Goal: Transaction & Acquisition: Purchase product/service

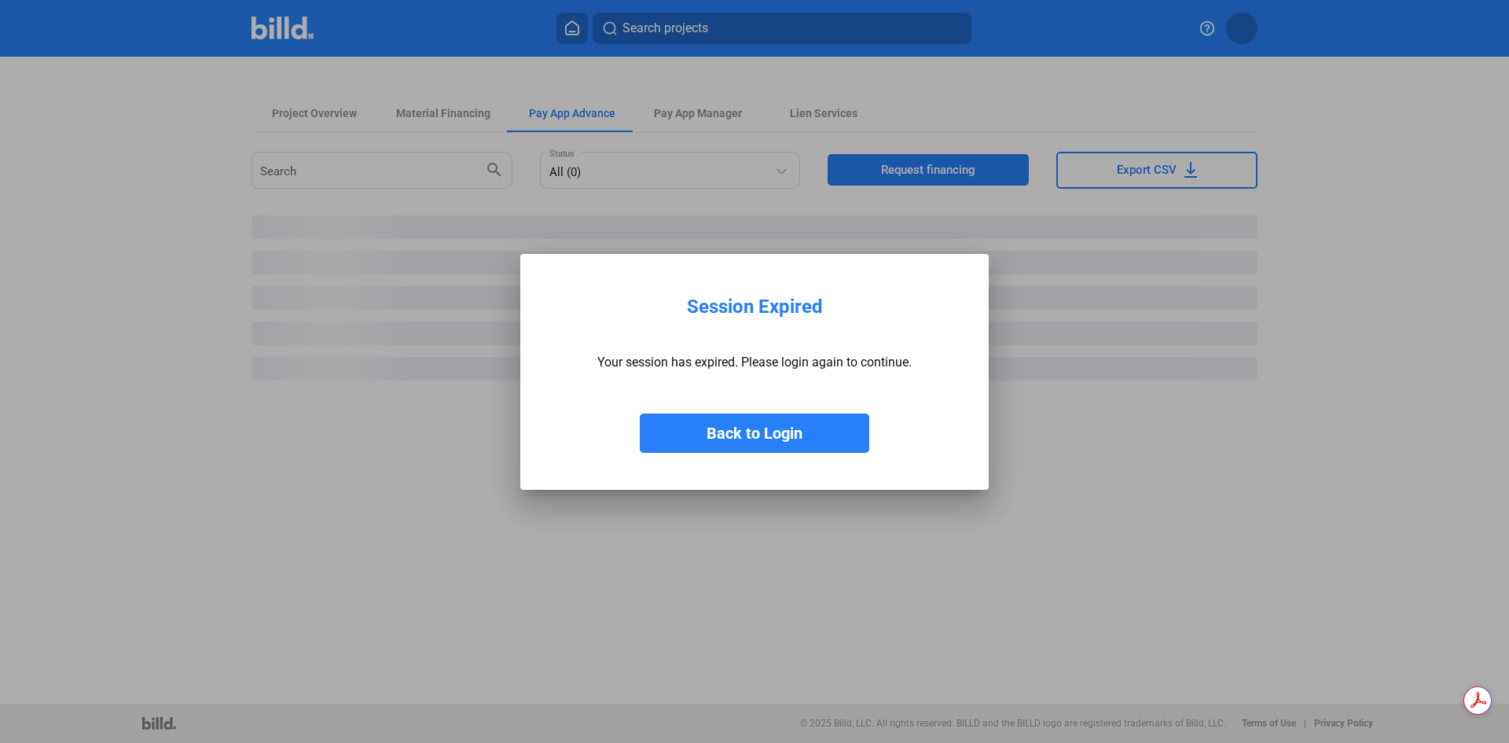
click at [818, 446] on button "Back to Login" at bounding box center [754, 432] width 229 height 39
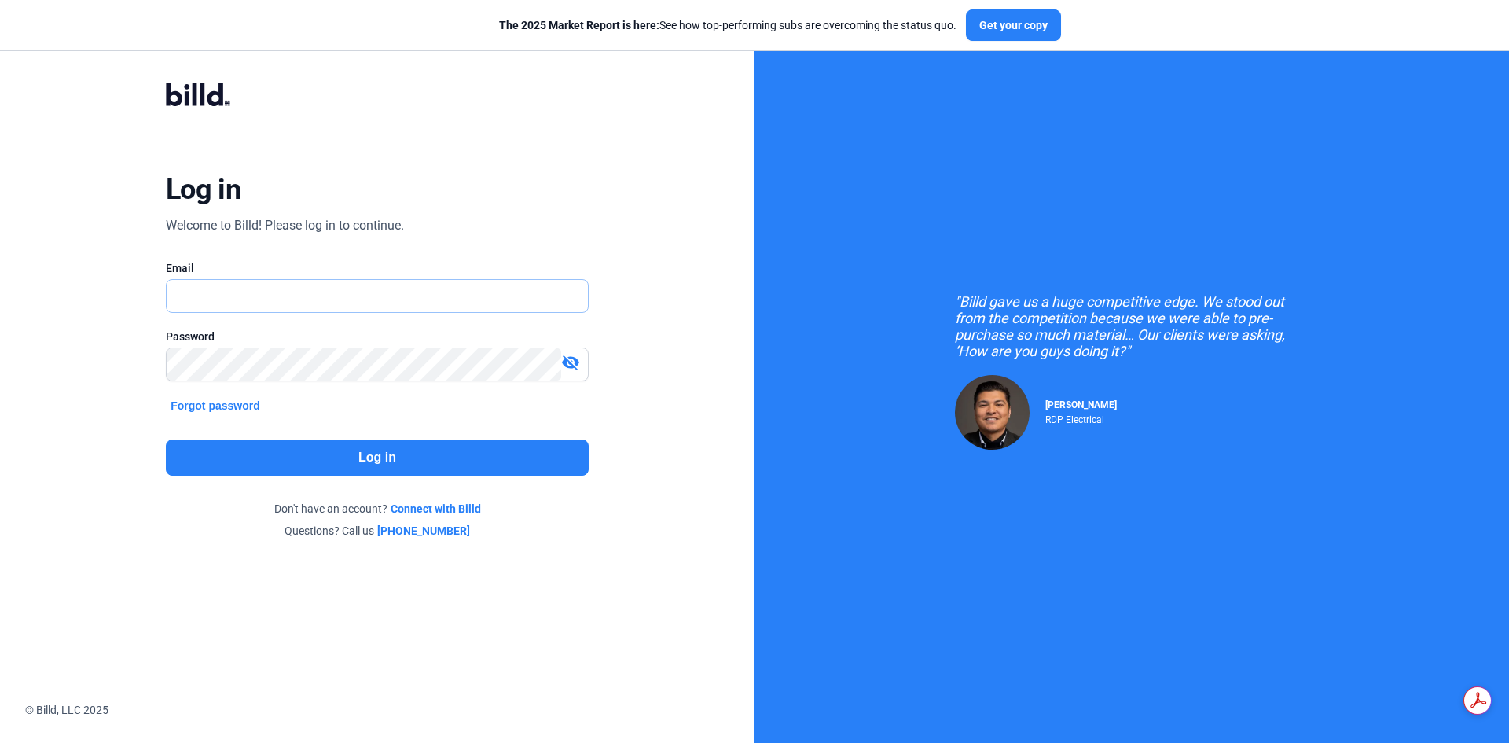
type input "[EMAIL_ADDRESS][DOMAIN_NAME]"
click at [326, 468] on button "Log in" at bounding box center [377, 457] width 423 height 36
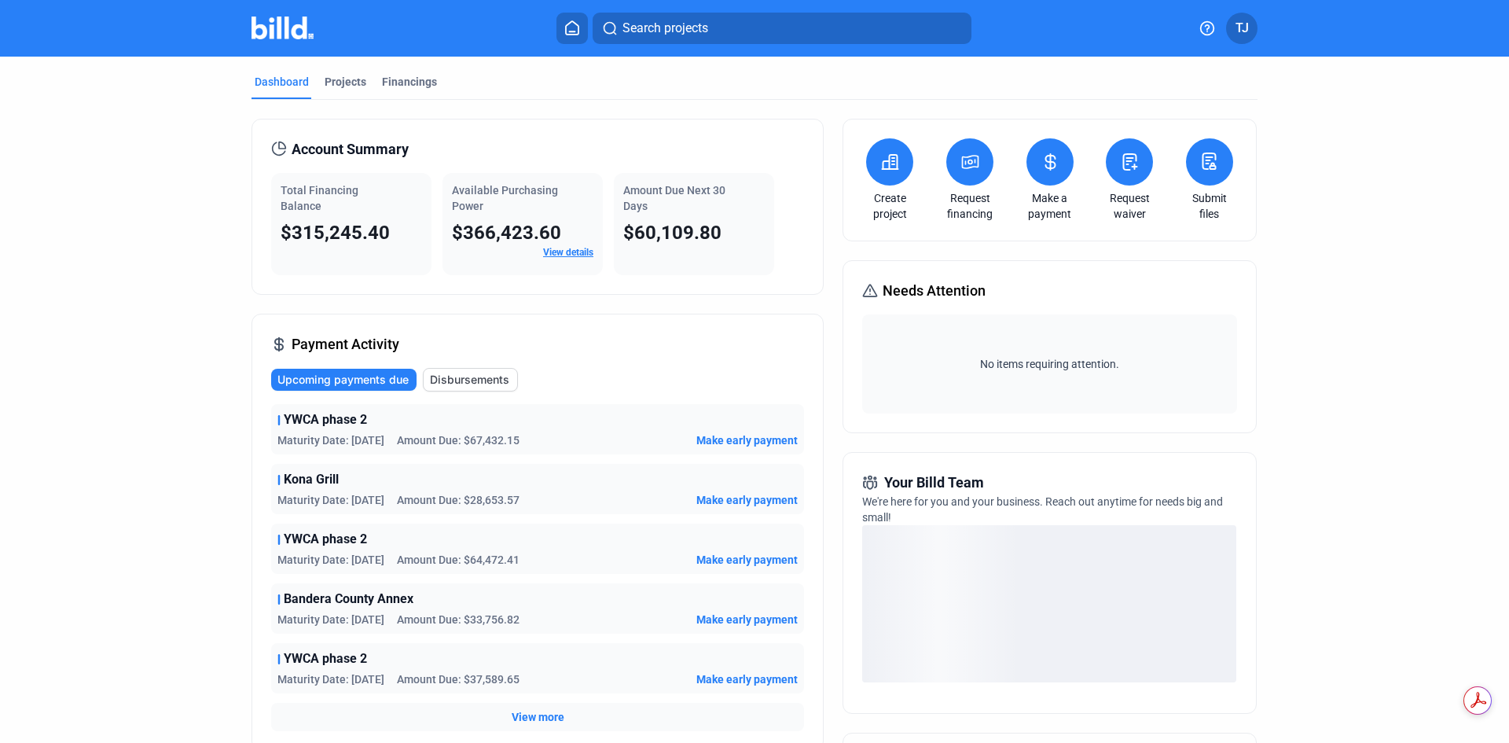
click at [970, 163] on icon at bounding box center [971, 162] width 16 height 13
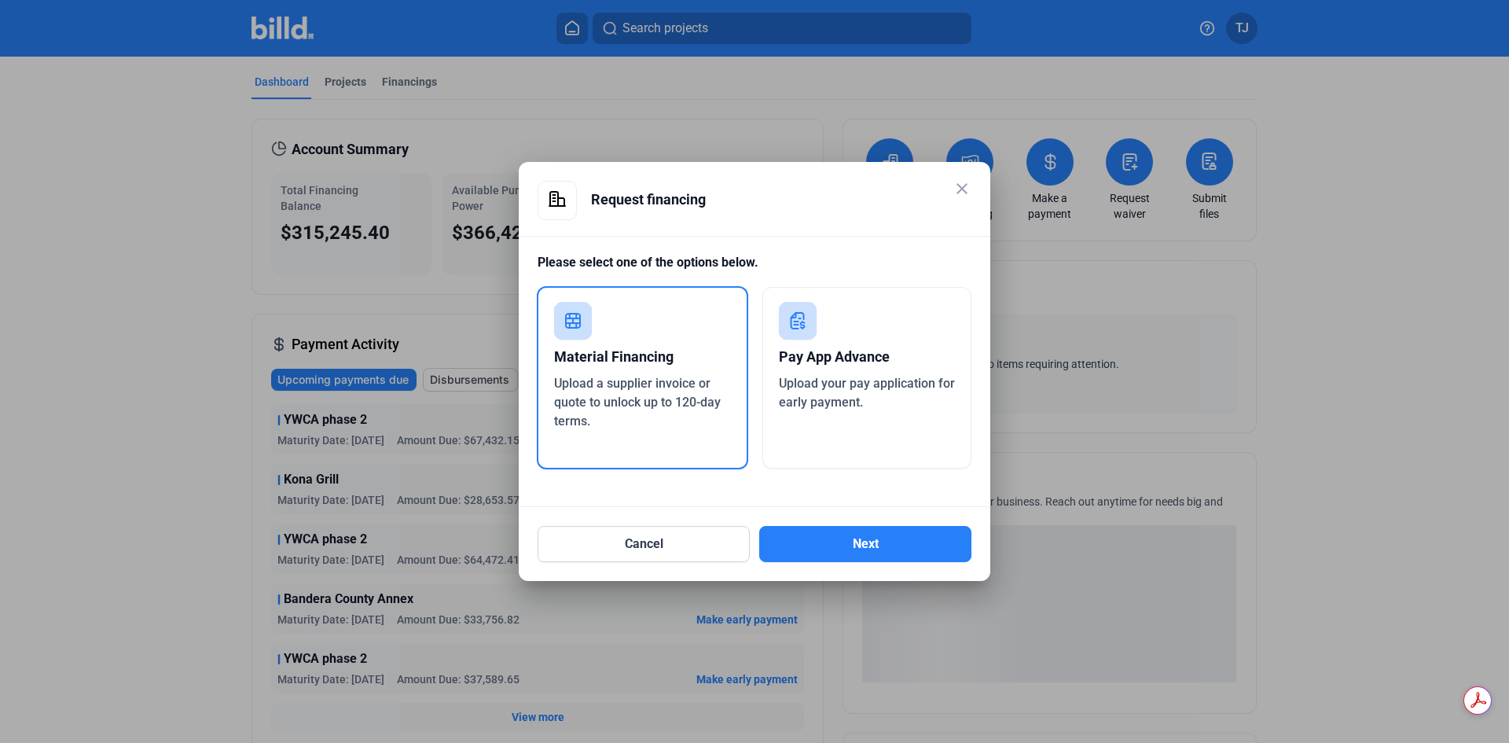
click at [914, 385] on span "Upload your pay application for early payment." at bounding box center [867, 393] width 176 height 34
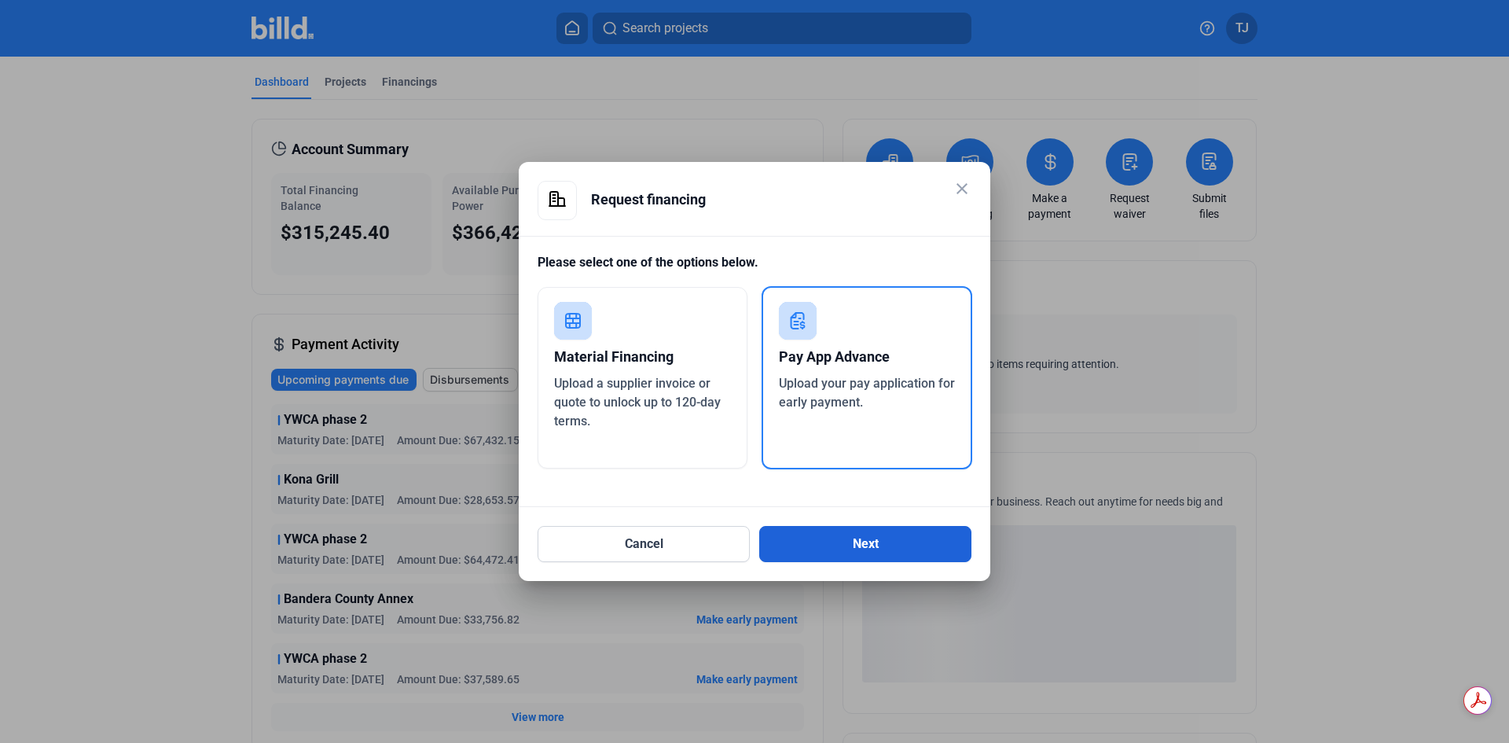
click at [850, 536] on button "Next" at bounding box center [865, 544] width 212 height 36
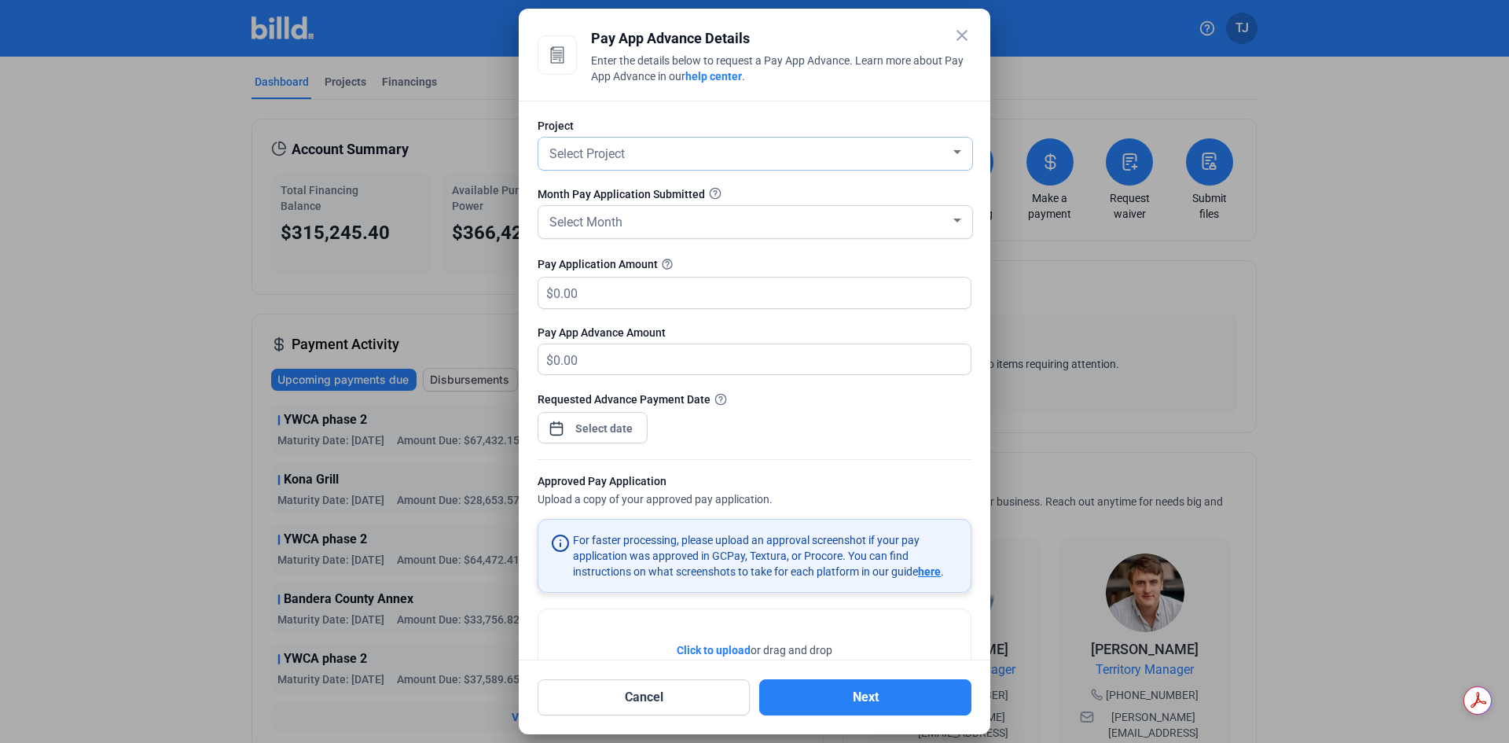
click at [802, 168] on div "Select Project" at bounding box center [755, 154] width 418 height 32
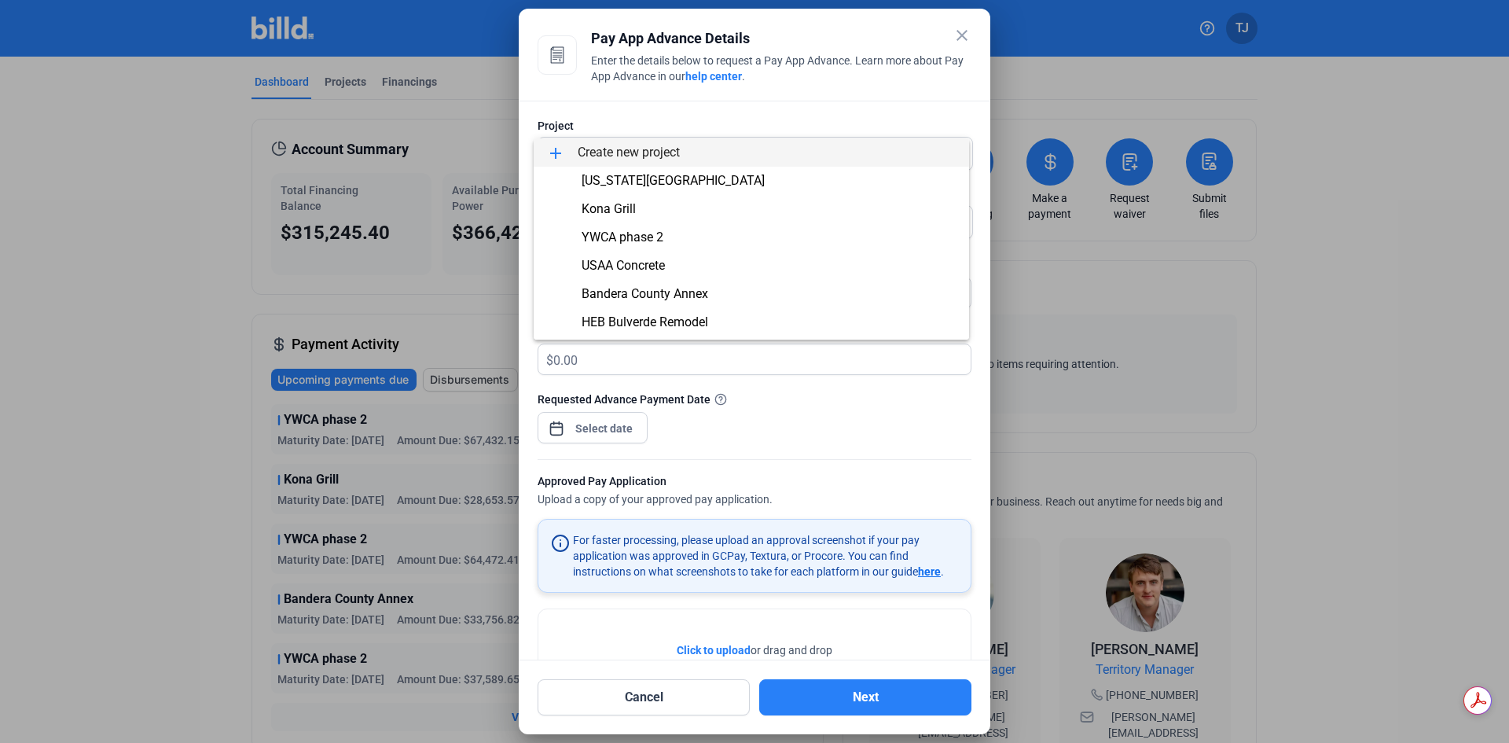
click at [139, 116] on div at bounding box center [754, 371] width 1509 height 743
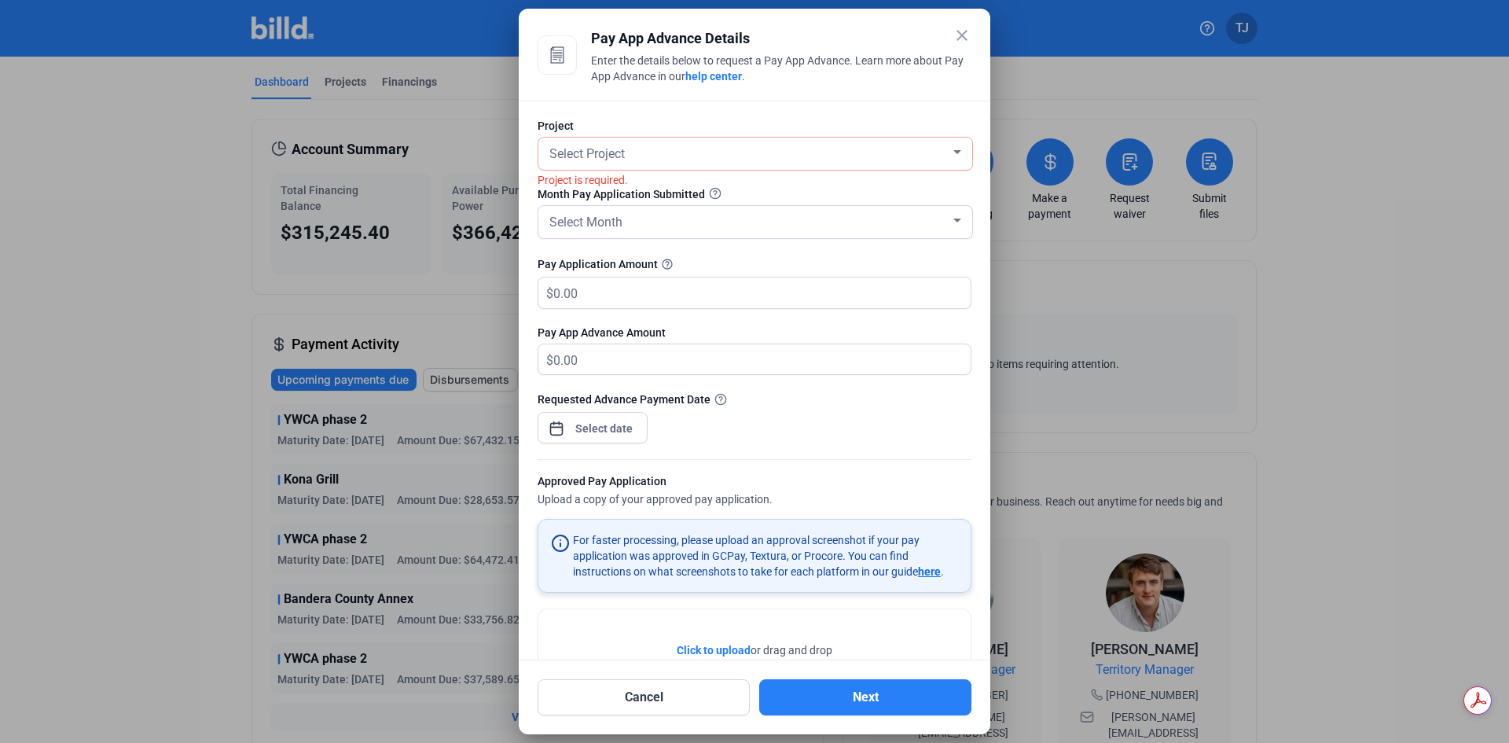
click at [963, 36] on mat-icon "close" at bounding box center [961, 35] width 19 height 19
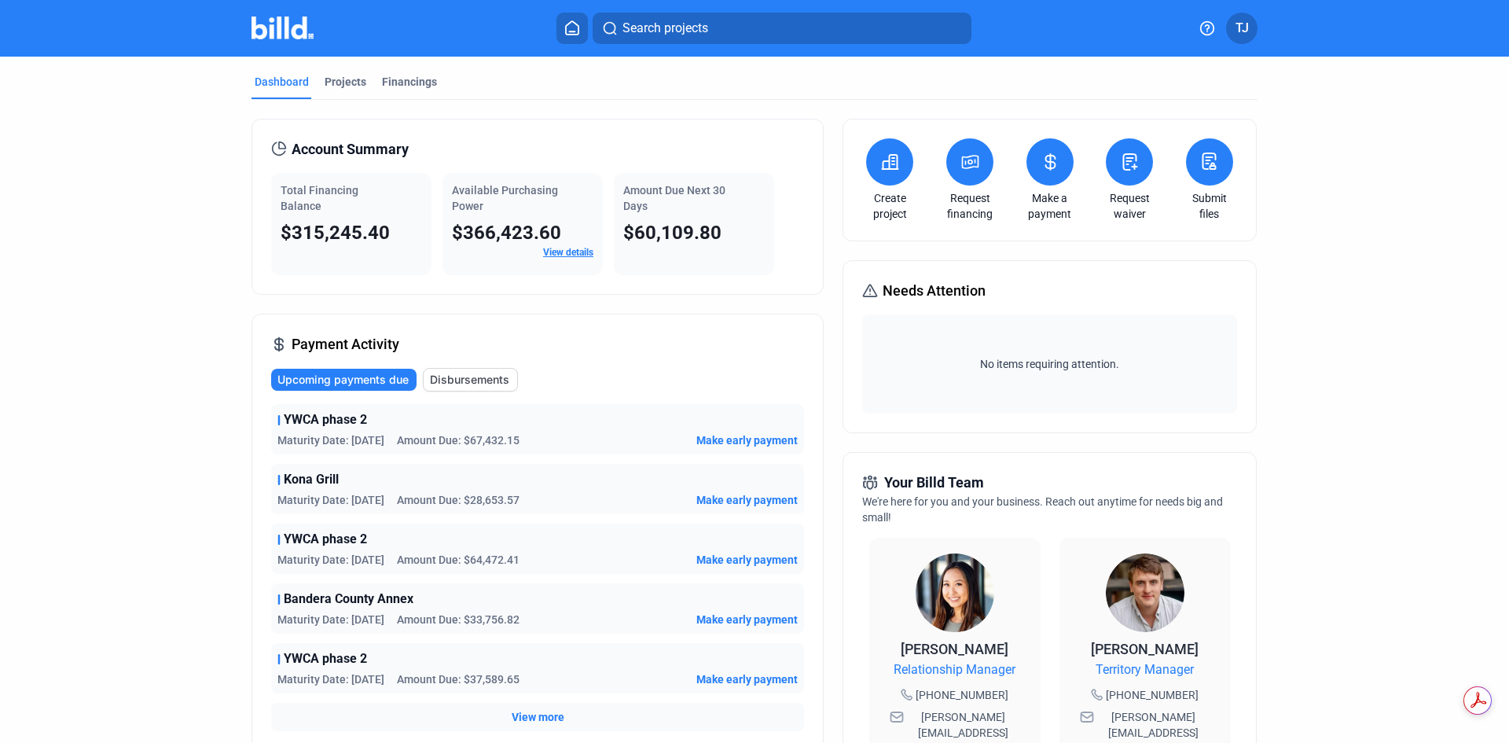
click at [382, 593] on span "Bandera County Annex" at bounding box center [349, 598] width 130 height 19
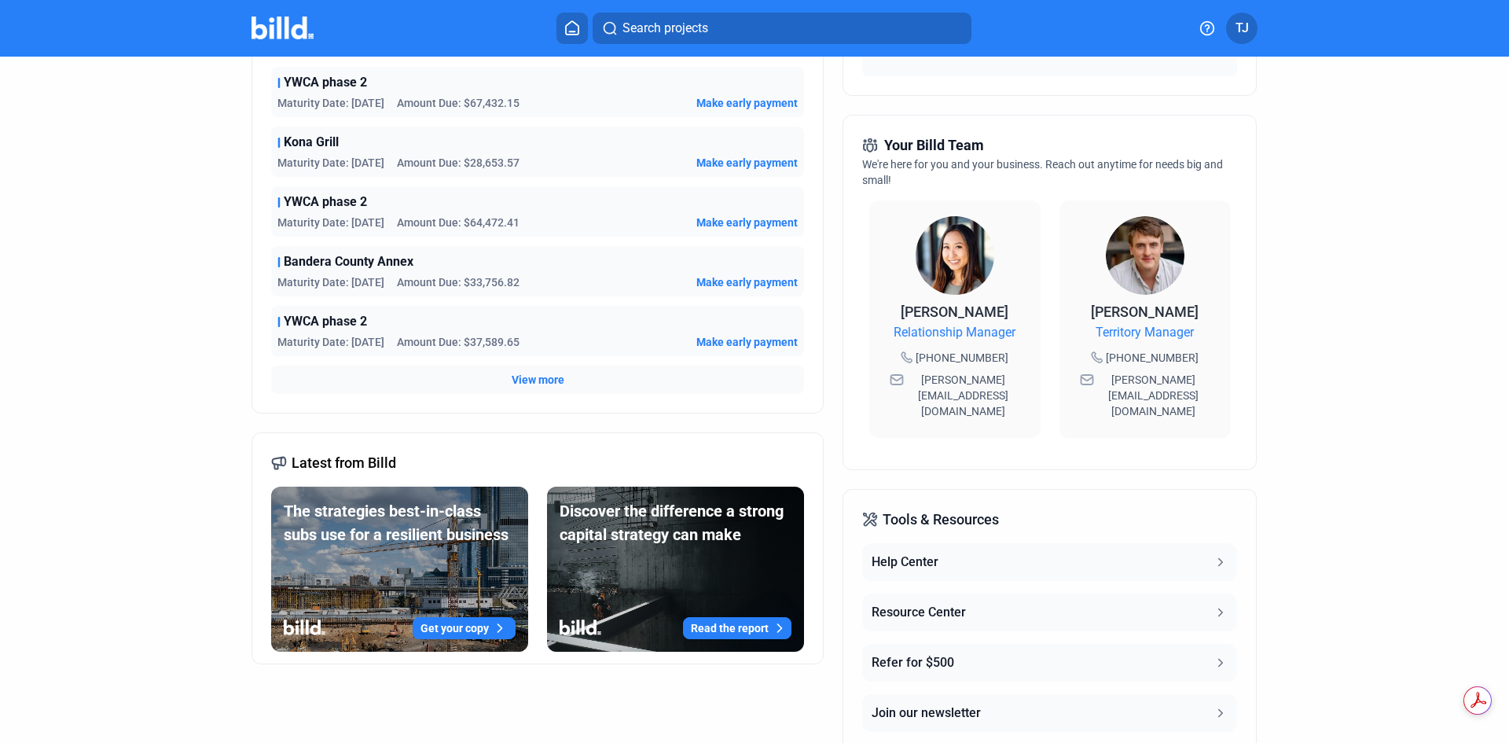
scroll to position [236, 0]
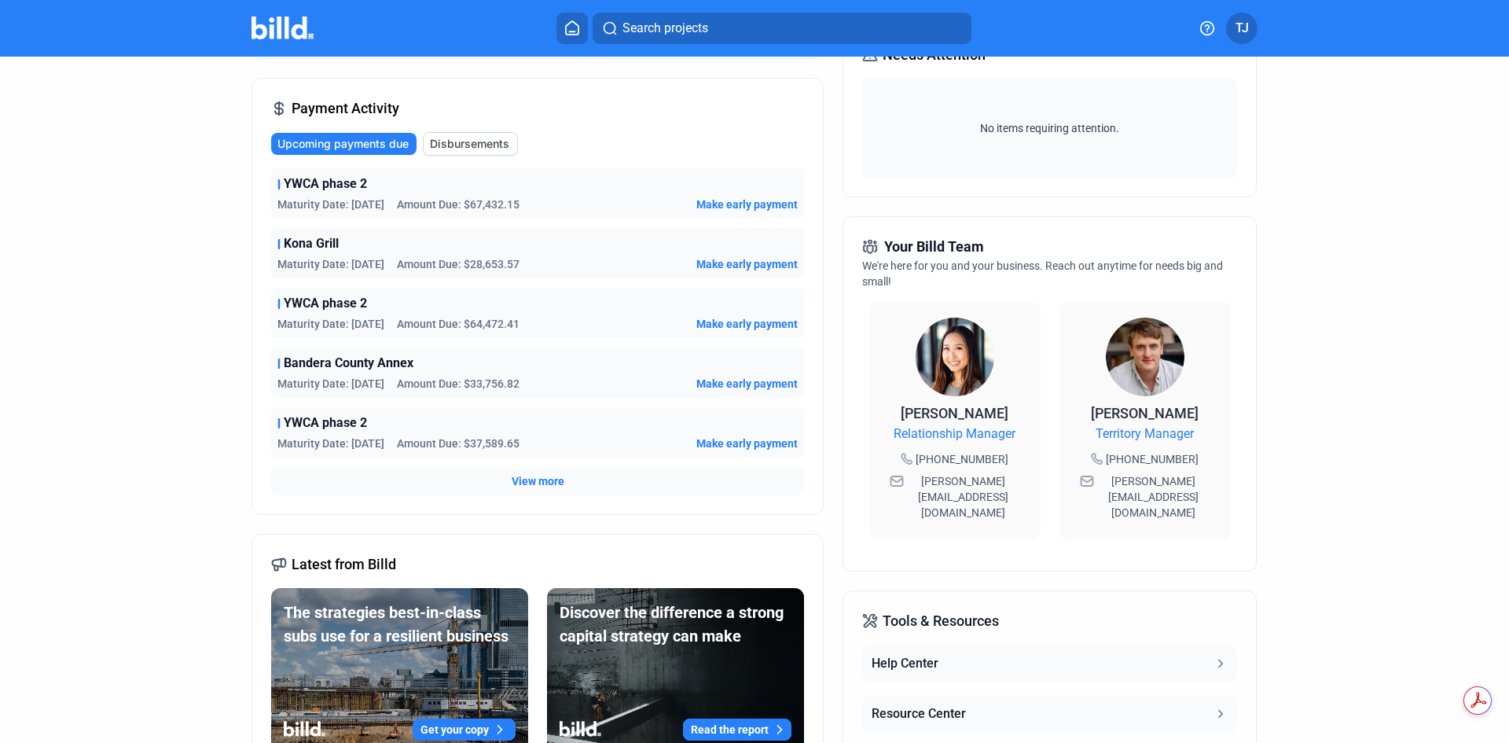
click at [533, 485] on span "View more" at bounding box center [538, 481] width 53 height 16
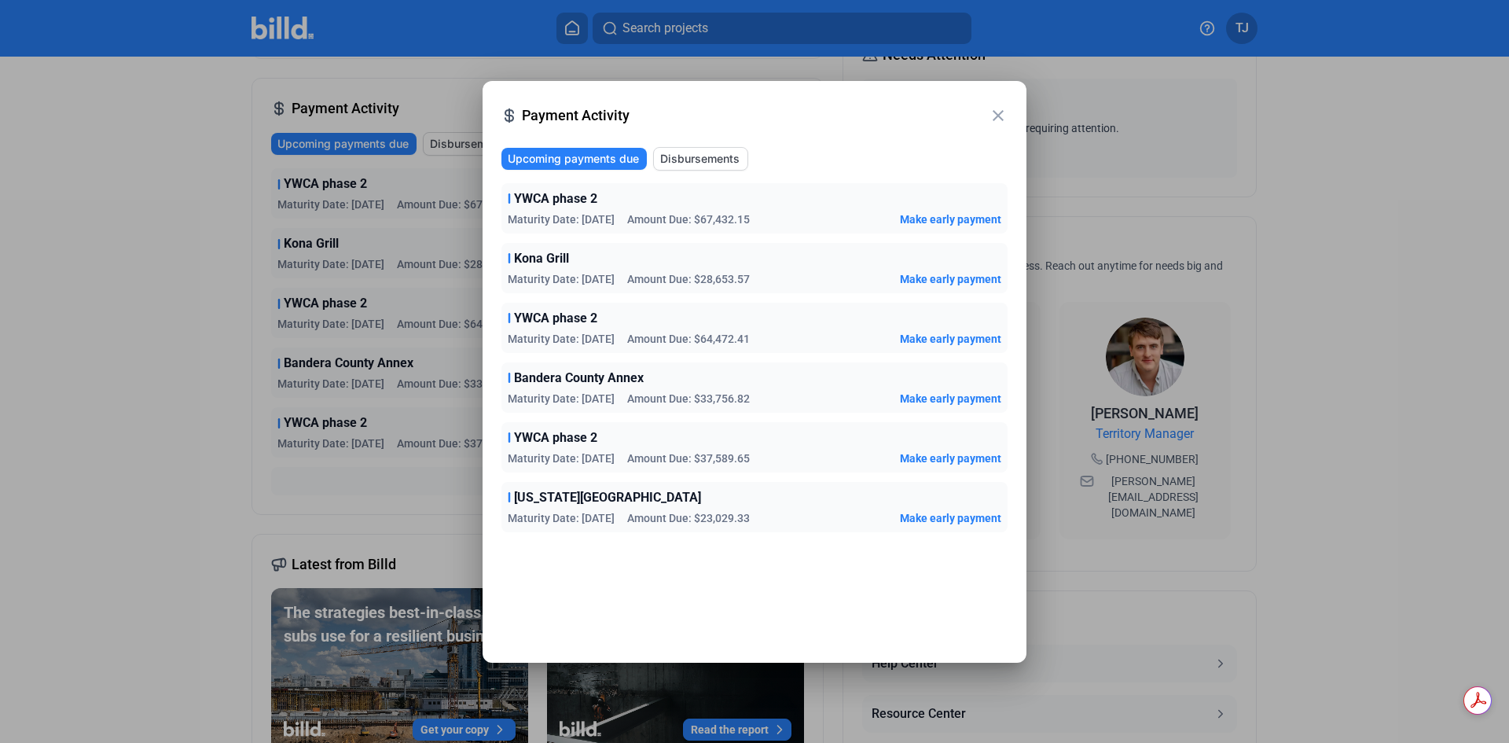
click at [695, 156] on span "Disbursements" at bounding box center [699, 159] width 79 height 16
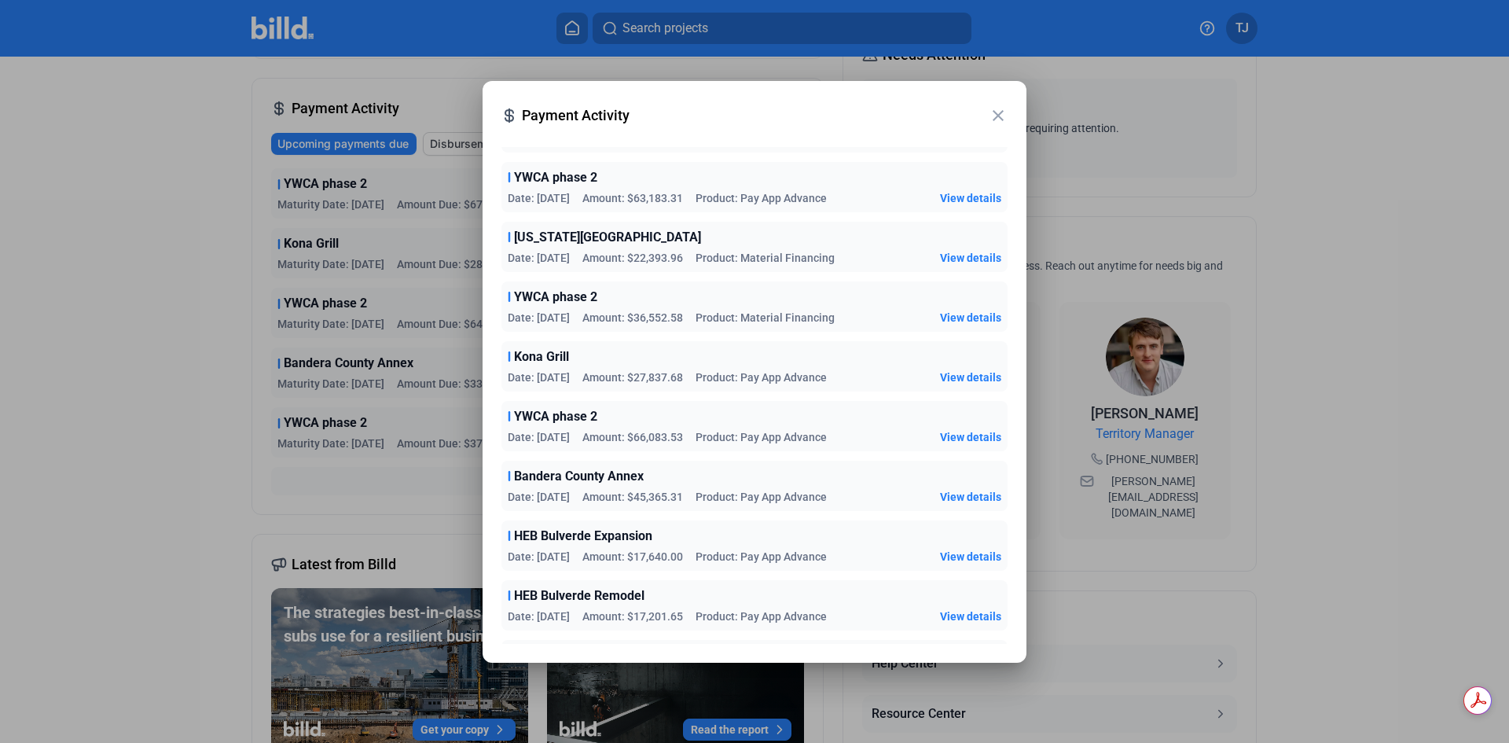
scroll to position [0, 0]
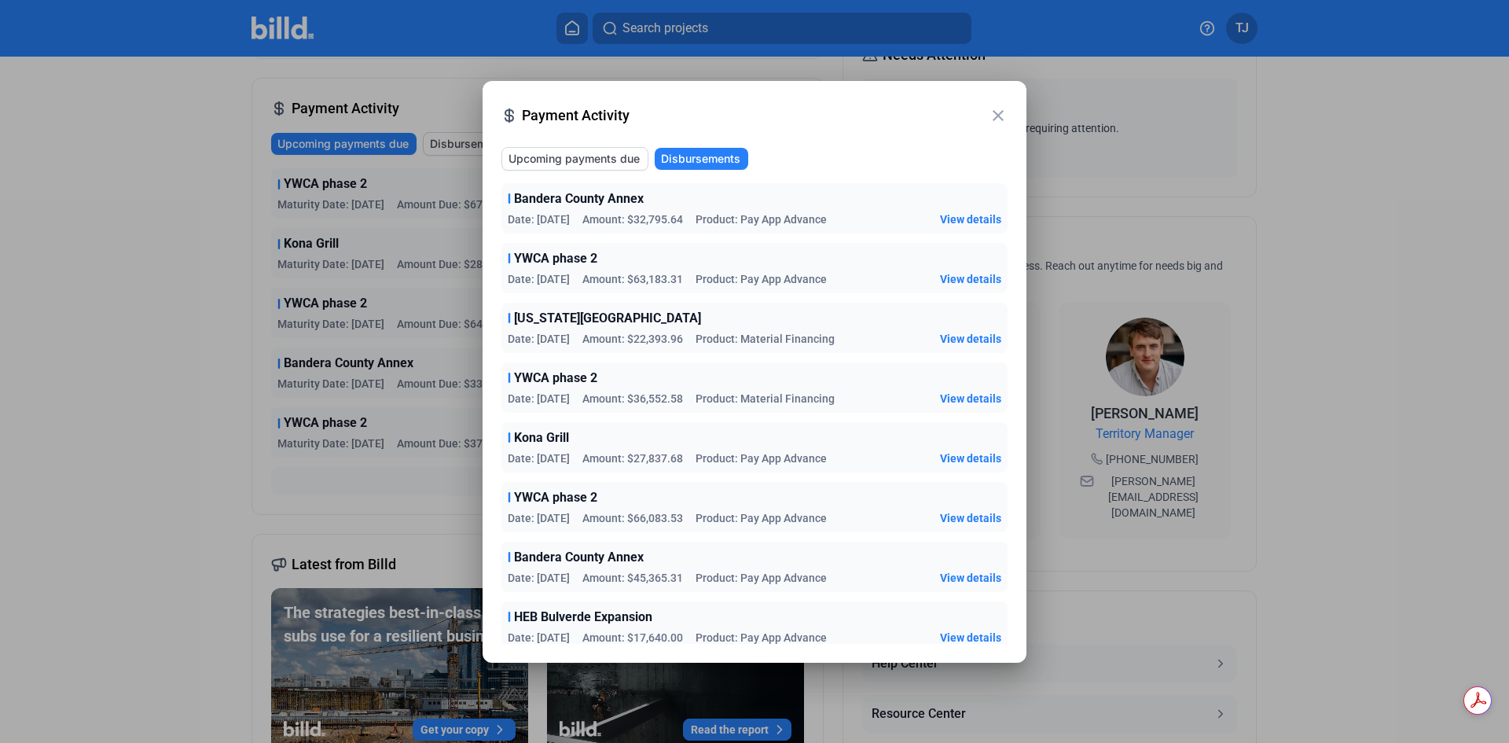
click at [990, 113] on mat-icon "close" at bounding box center [998, 115] width 19 height 19
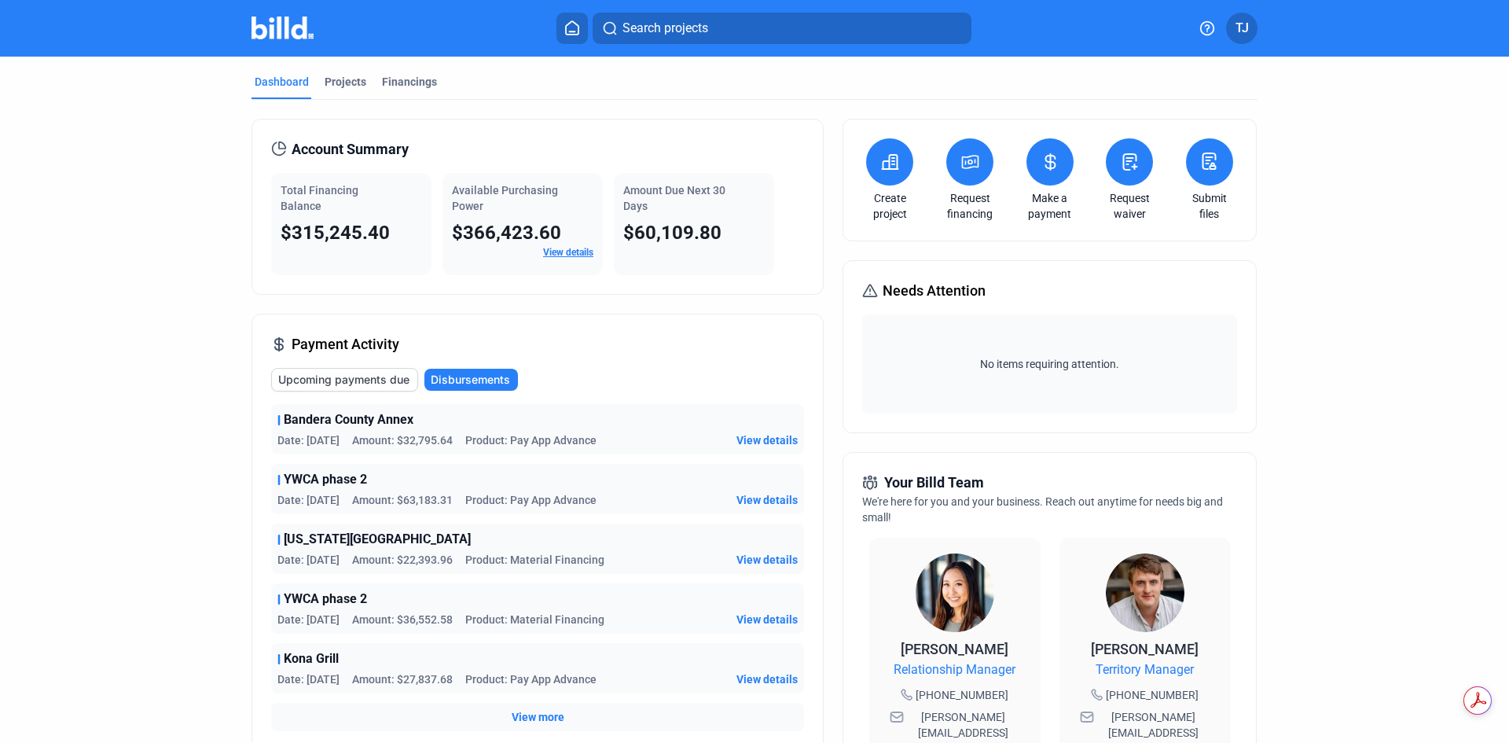
drag, startPoint x: 403, startPoint y: 440, endPoint x: 455, endPoint y: 442, distance: 51.9
click at [455, 442] on div "Date: [DATE] Amount: $32,795.64 Product: Pay App Advance" at bounding box center [436, 440] width 319 height 16
drag, startPoint x: 400, startPoint y: 440, endPoint x: 454, endPoint y: 442, distance: 54.2
click at [453, 442] on span "Amount: $32,795.64" at bounding box center [402, 440] width 101 height 16
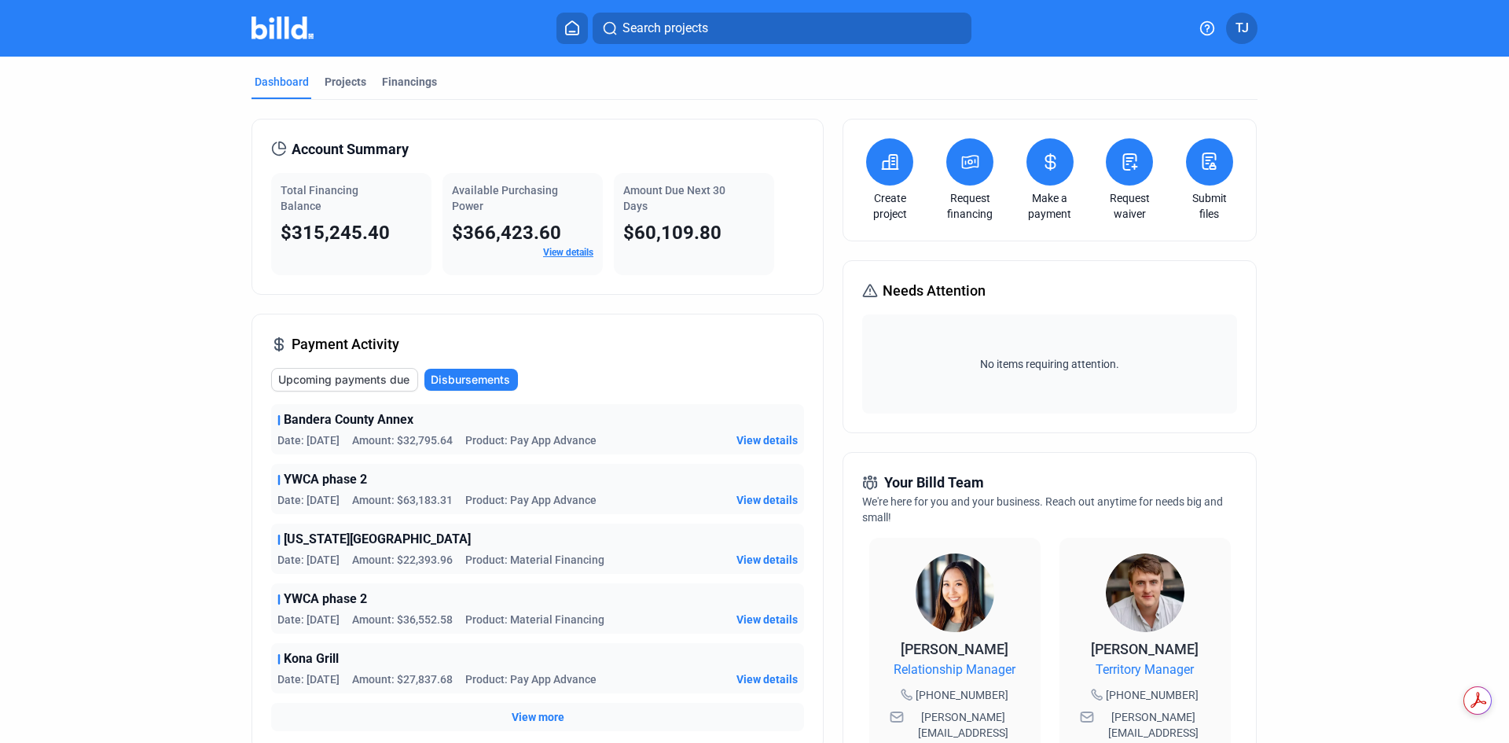
click at [453, 442] on span "Amount: $32,795.64" at bounding box center [402, 440] width 101 height 16
click at [346, 381] on span "Upcoming payments due" at bounding box center [343, 380] width 131 height 16
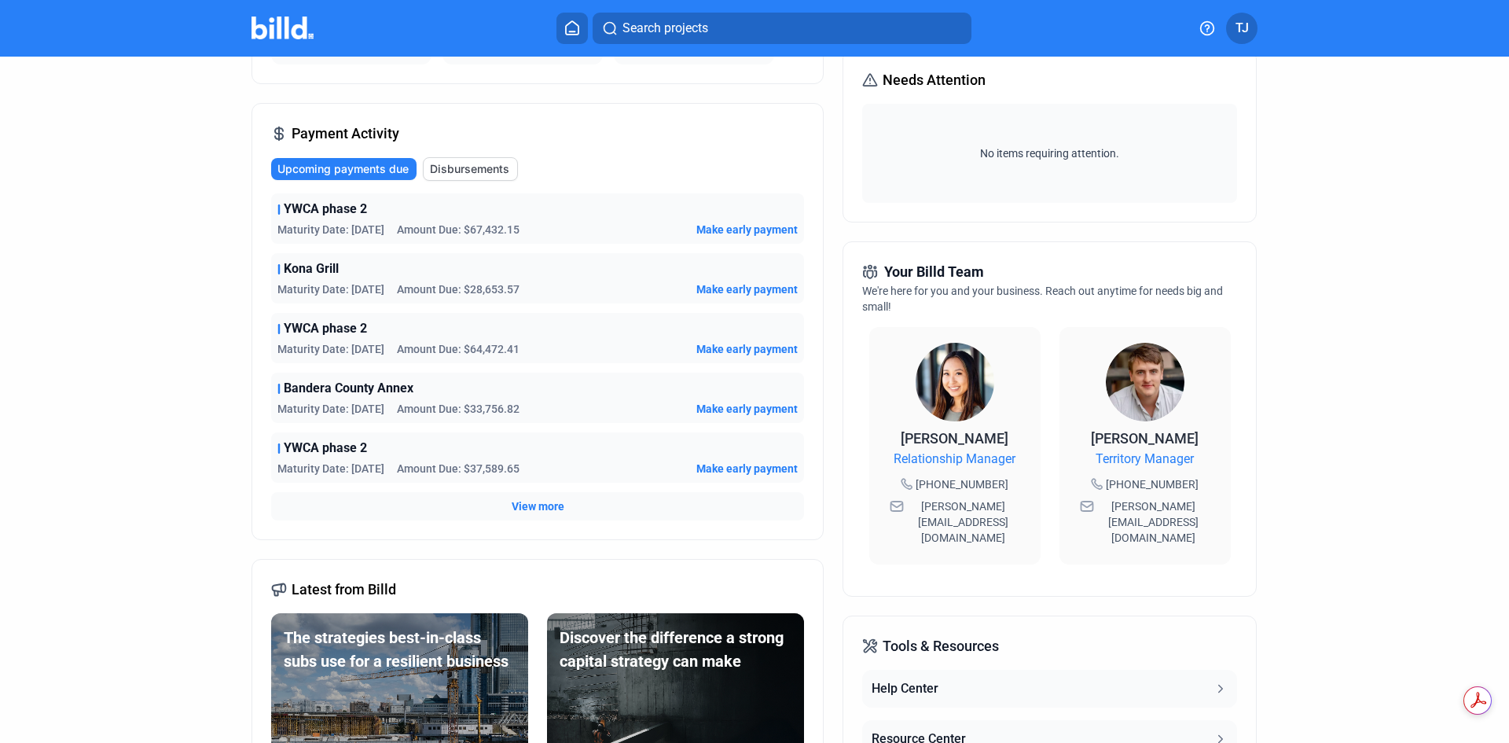
scroll to position [236, 0]
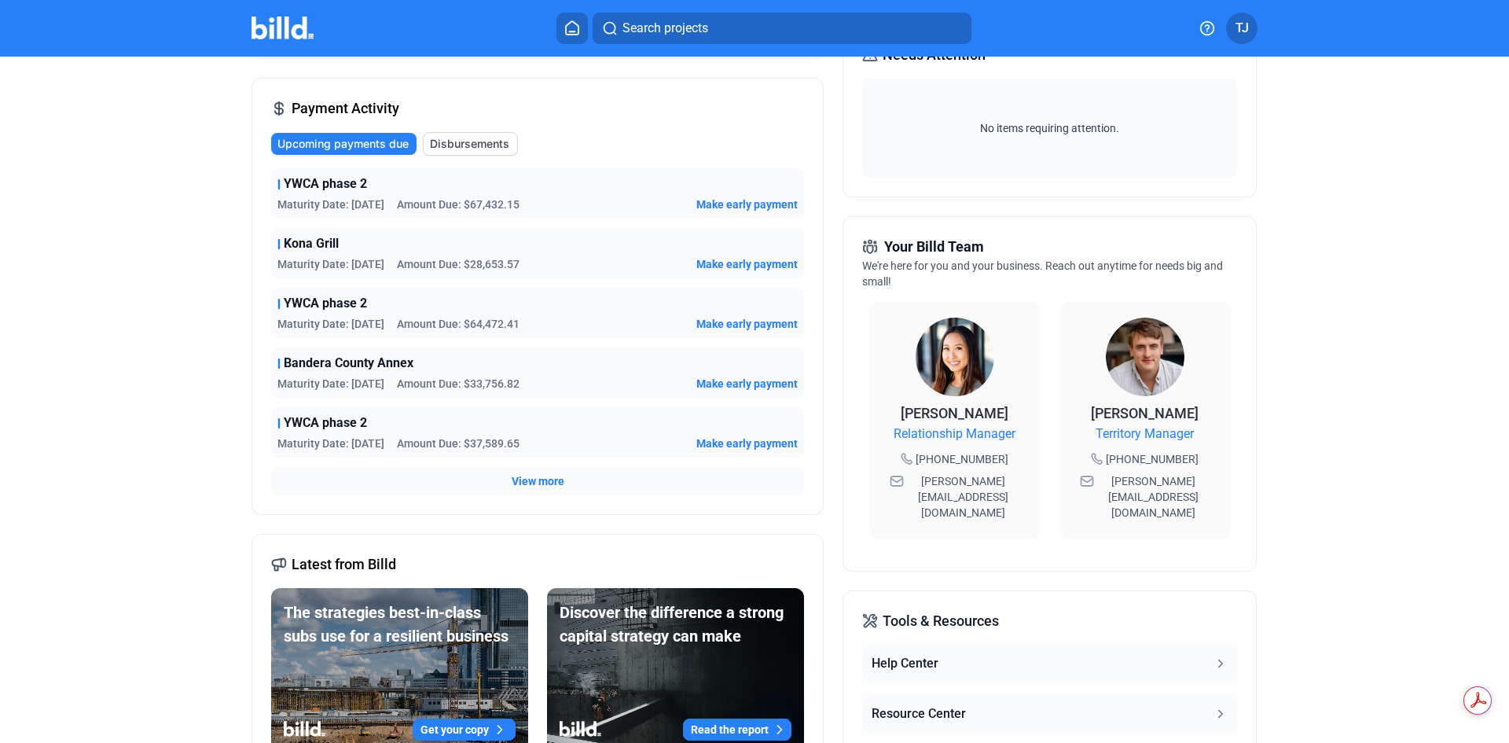
click at [533, 482] on span "View more" at bounding box center [538, 481] width 53 height 16
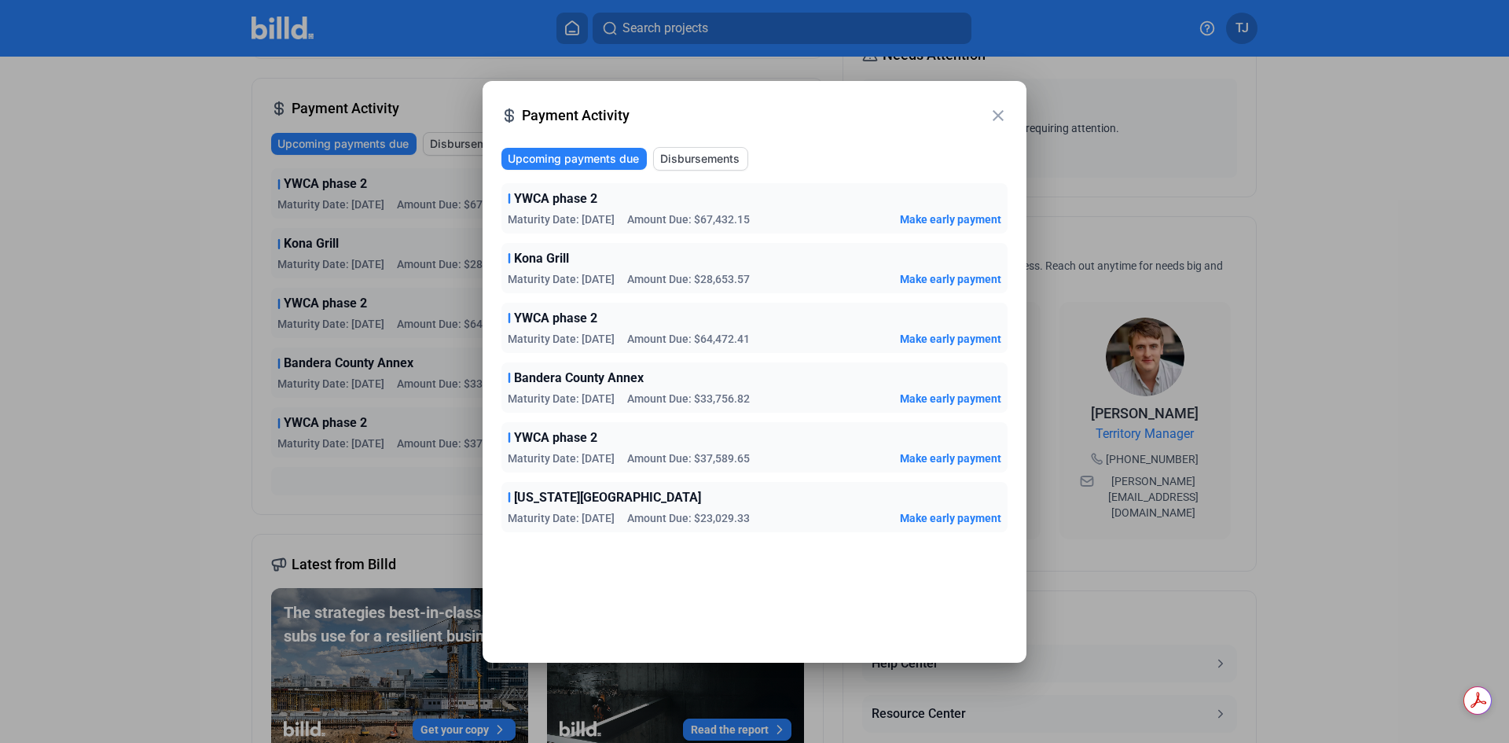
click at [995, 122] on mat-icon "close" at bounding box center [998, 115] width 19 height 19
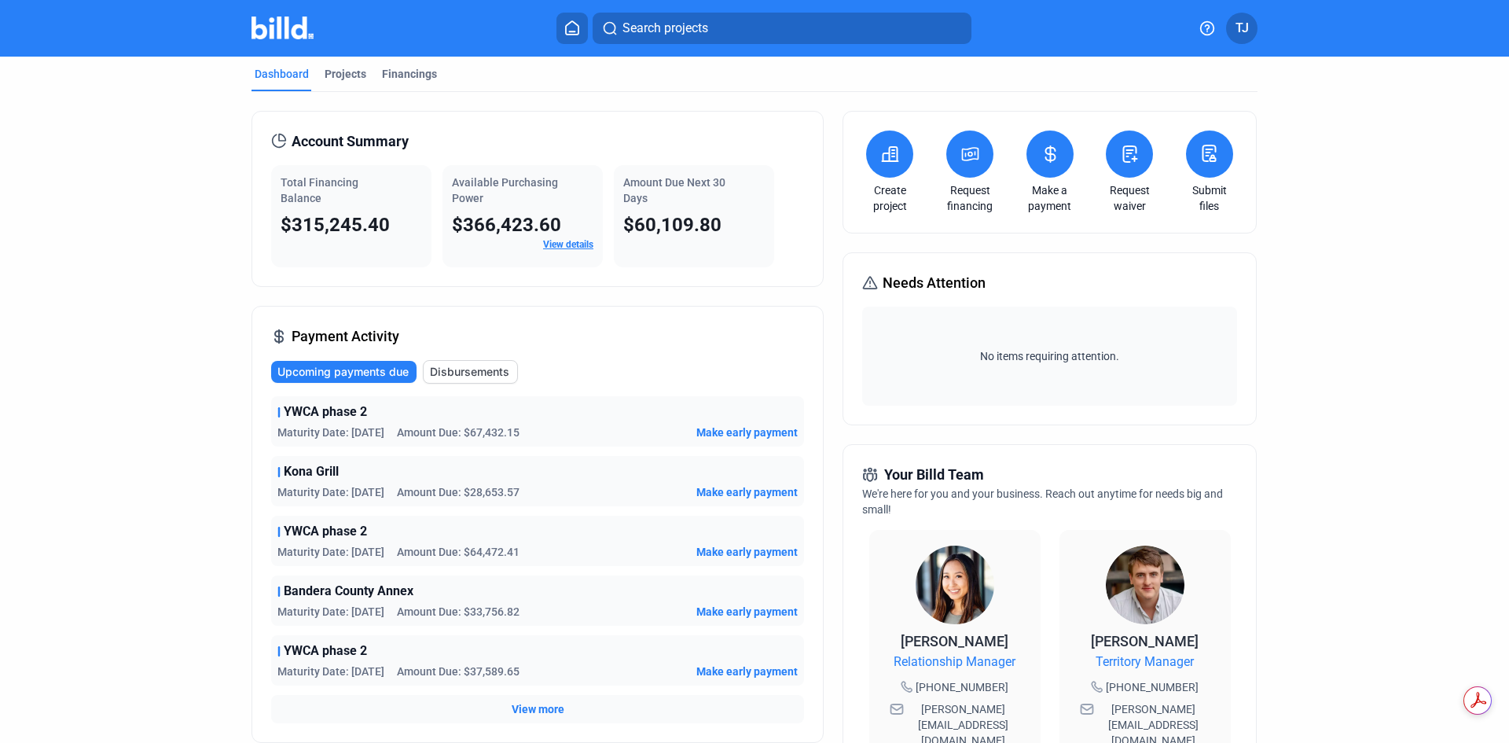
scroll to position [0, 0]
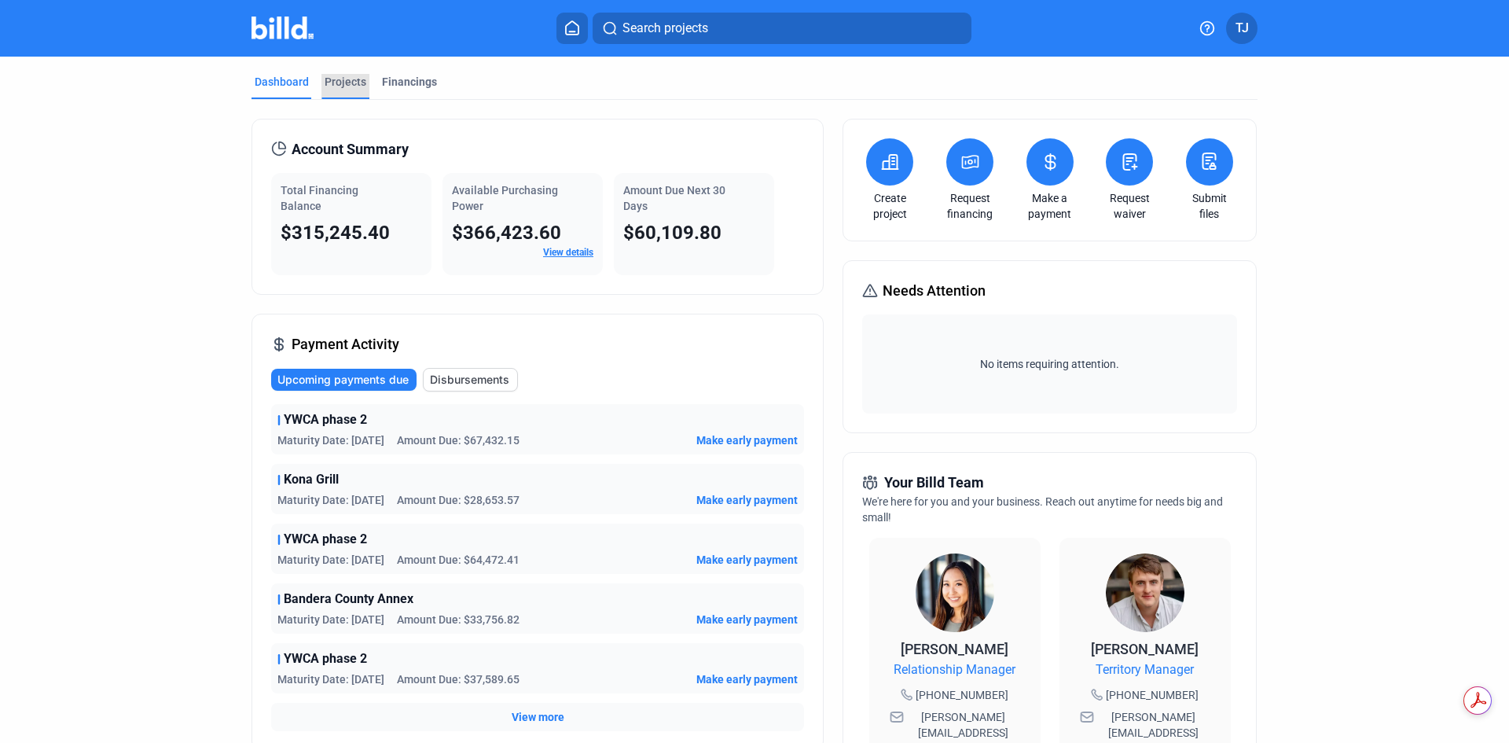
click at [349, 82] on div "Projects" at bounding box center [346, 82] width 42 height 16
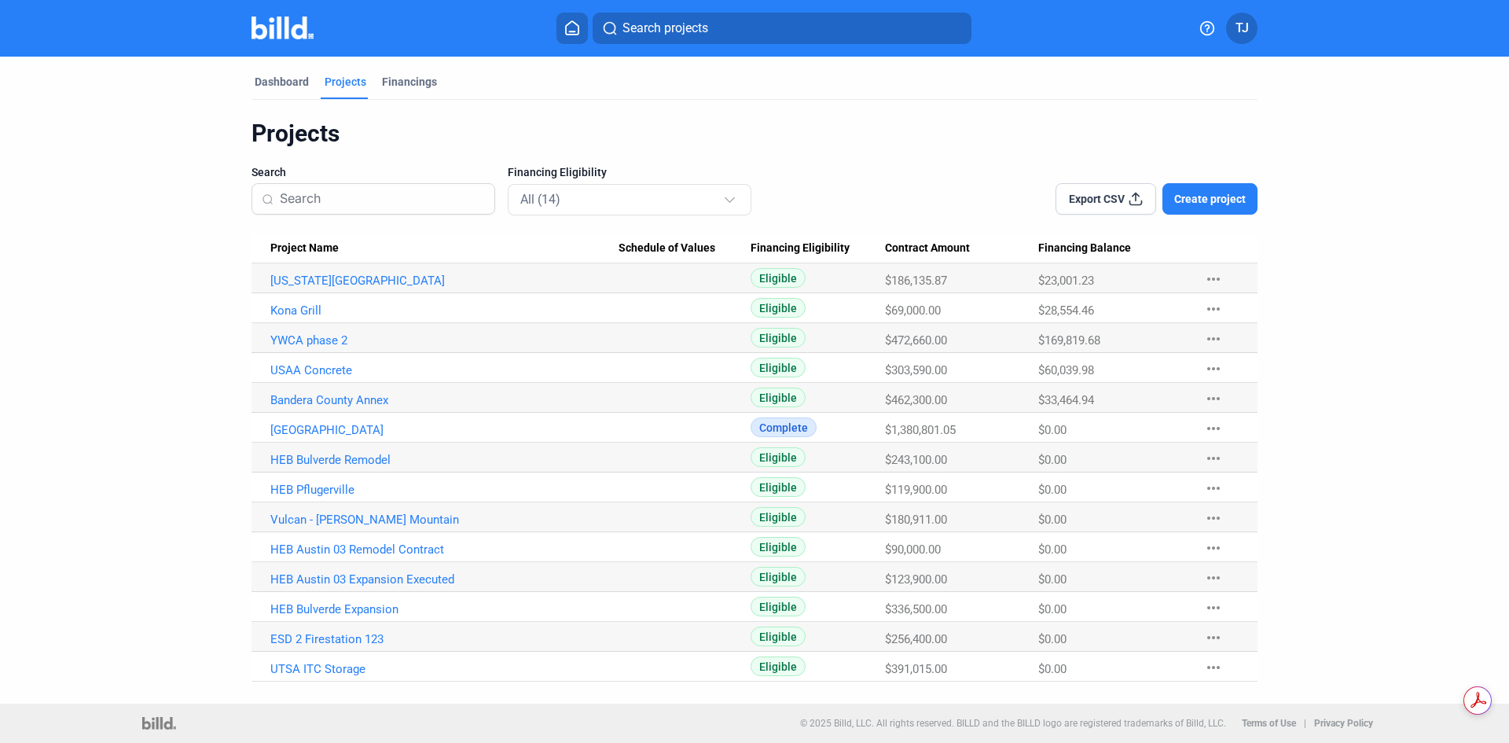
drag, startPoint x: 323, startPoint y: 12, endPoint x: 313, endPoint y: 28, distance: 19.4
click at [321, 13] on div "Search projects TJ" at bounding box center [754, 28] width 1226 height 31
click at [313, 30] on img at bounding box center [282, 28] width 62 height 23
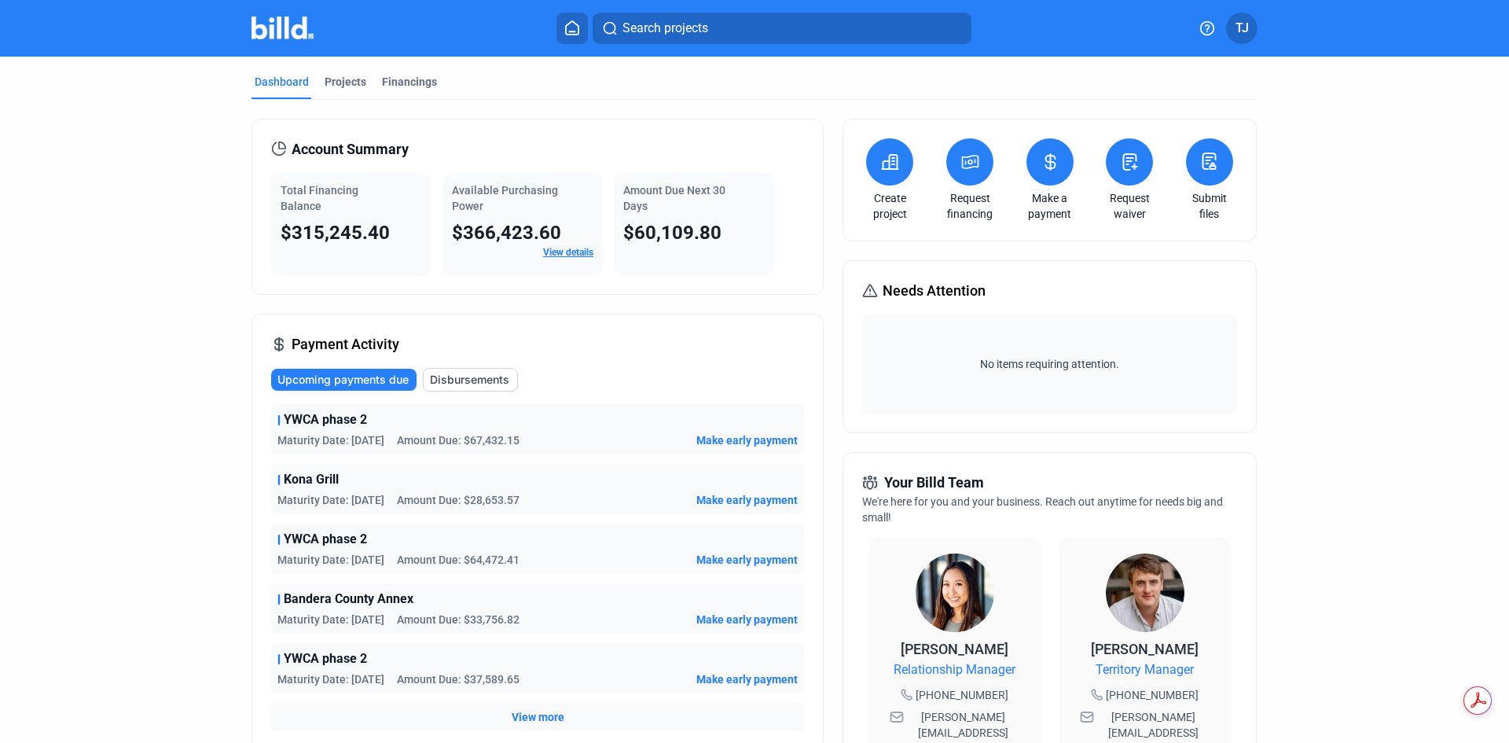
click at [285, 24] on img at bounding box center [282, 28] width 62 height 23
click at [673, 238] on span "$60,109.80" at bounding box center [672, 233] width 98 height 22
click at [392, 86] on div "Financings" at bounding box center [409, 82] width 55 height 16
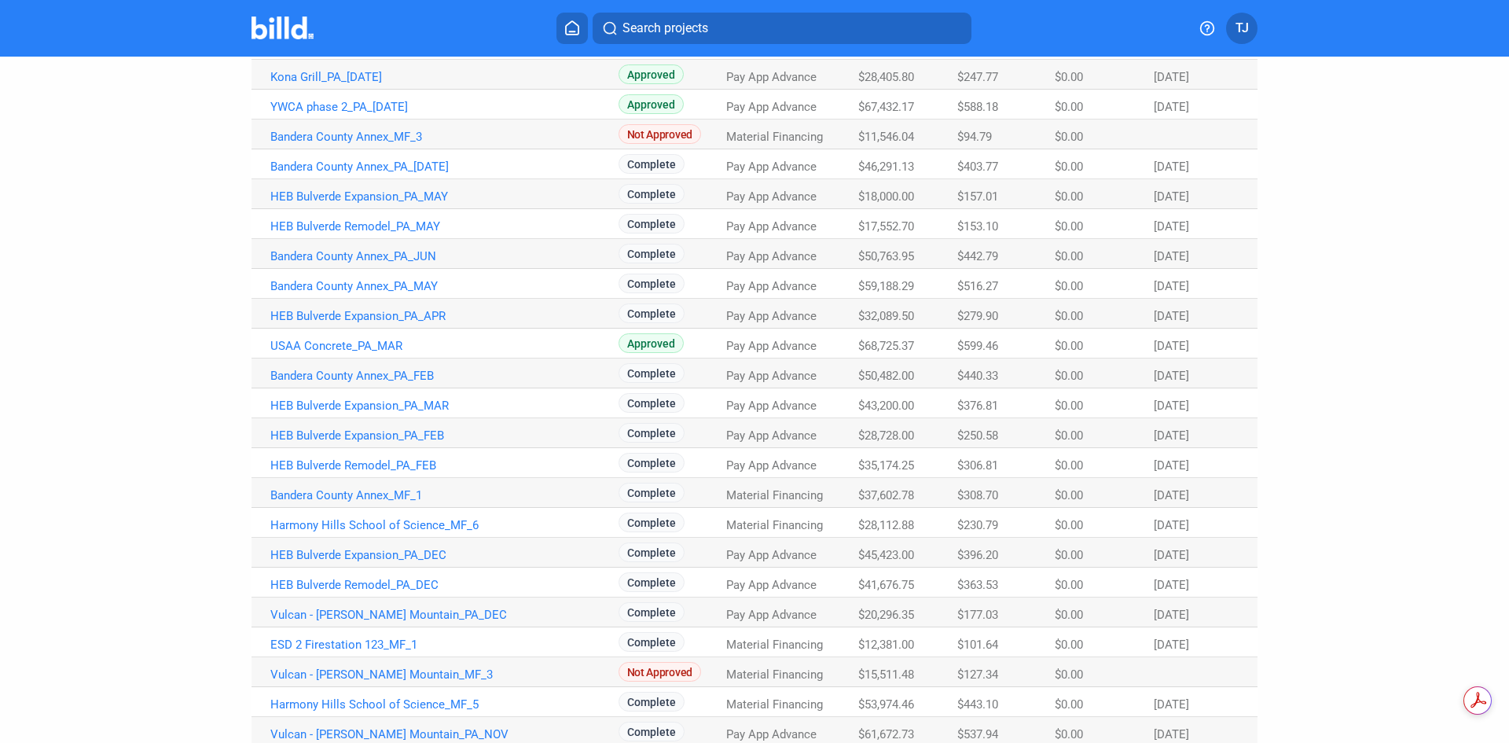
scroll to position [272, 0]
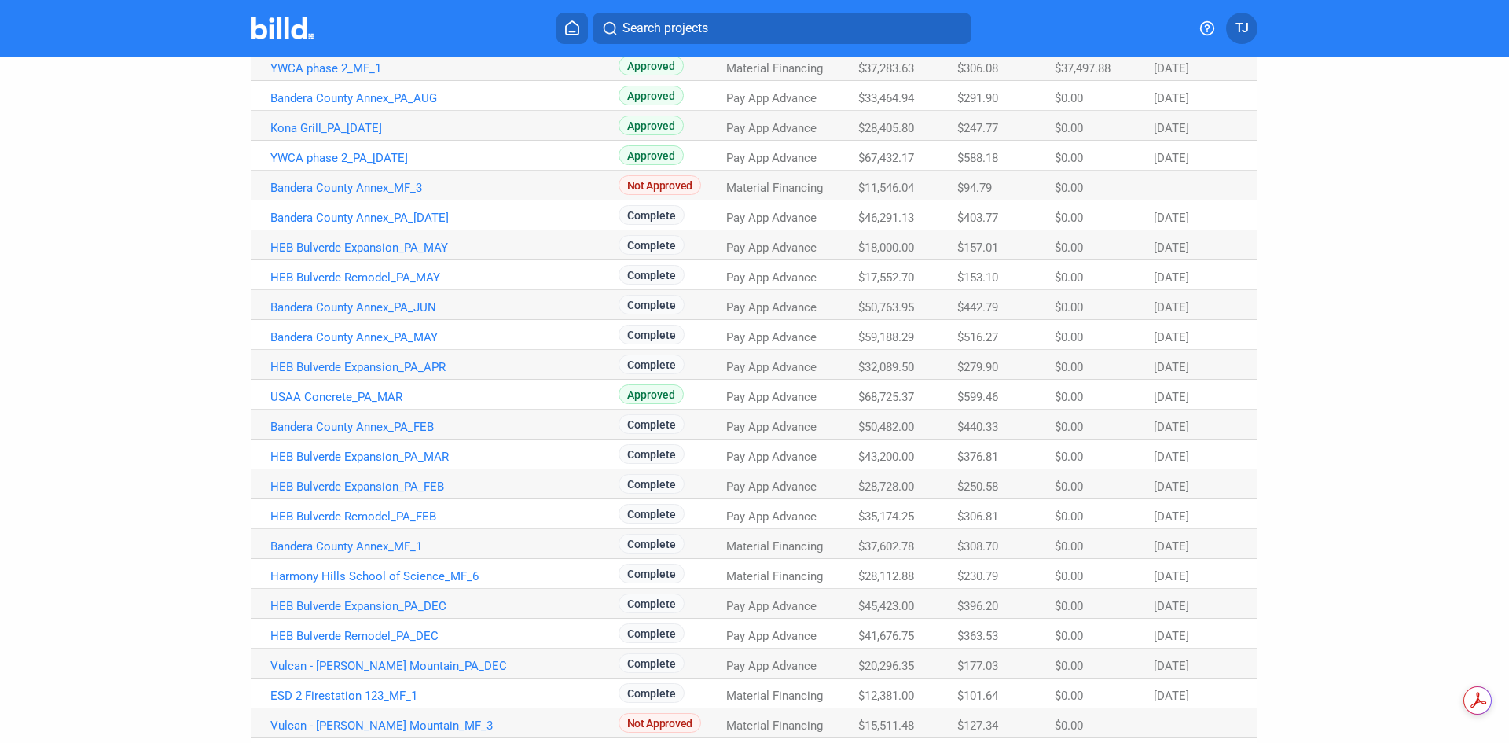
click at [887, 395] on span "$68,725.37" at bounding box center [886, 397] width 56 height 14
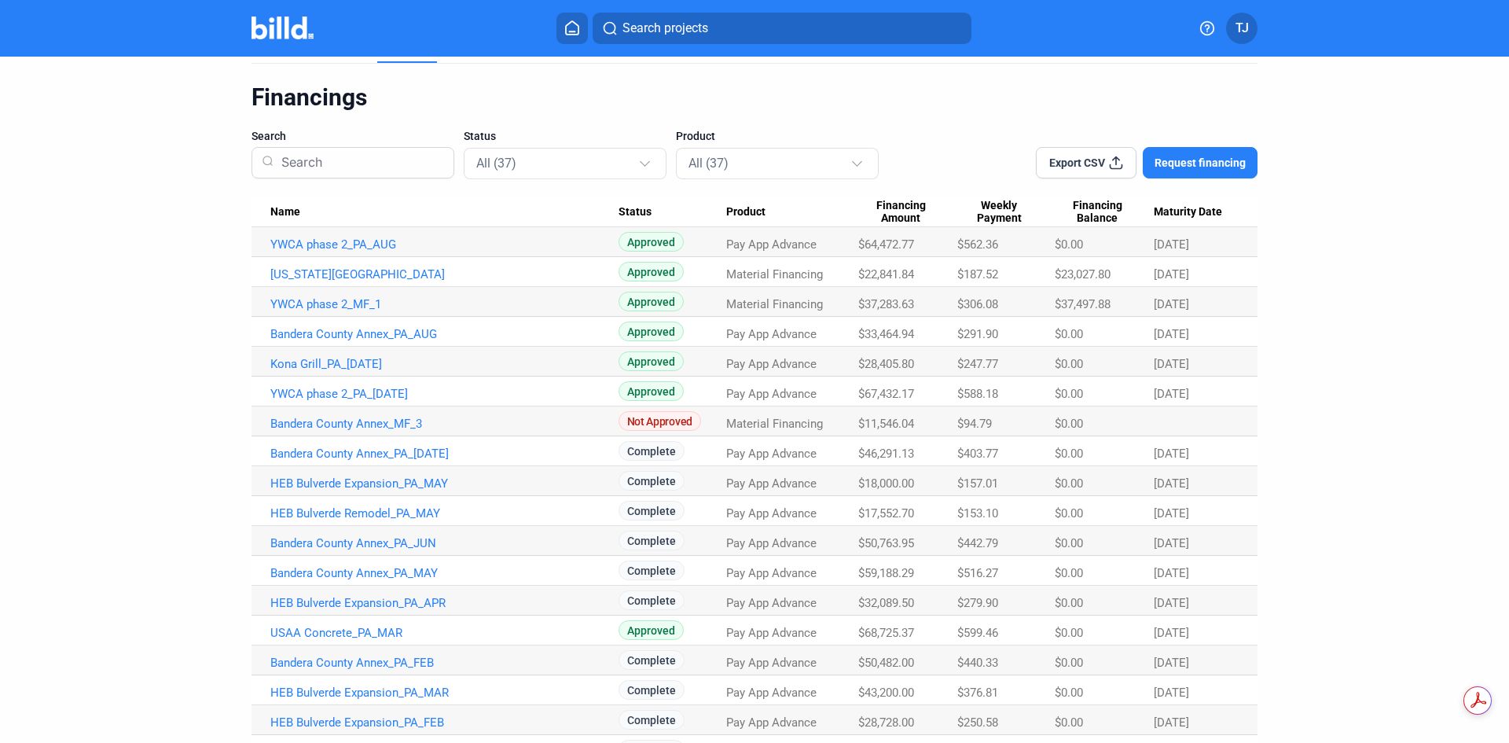
scroll to position [0, 0]
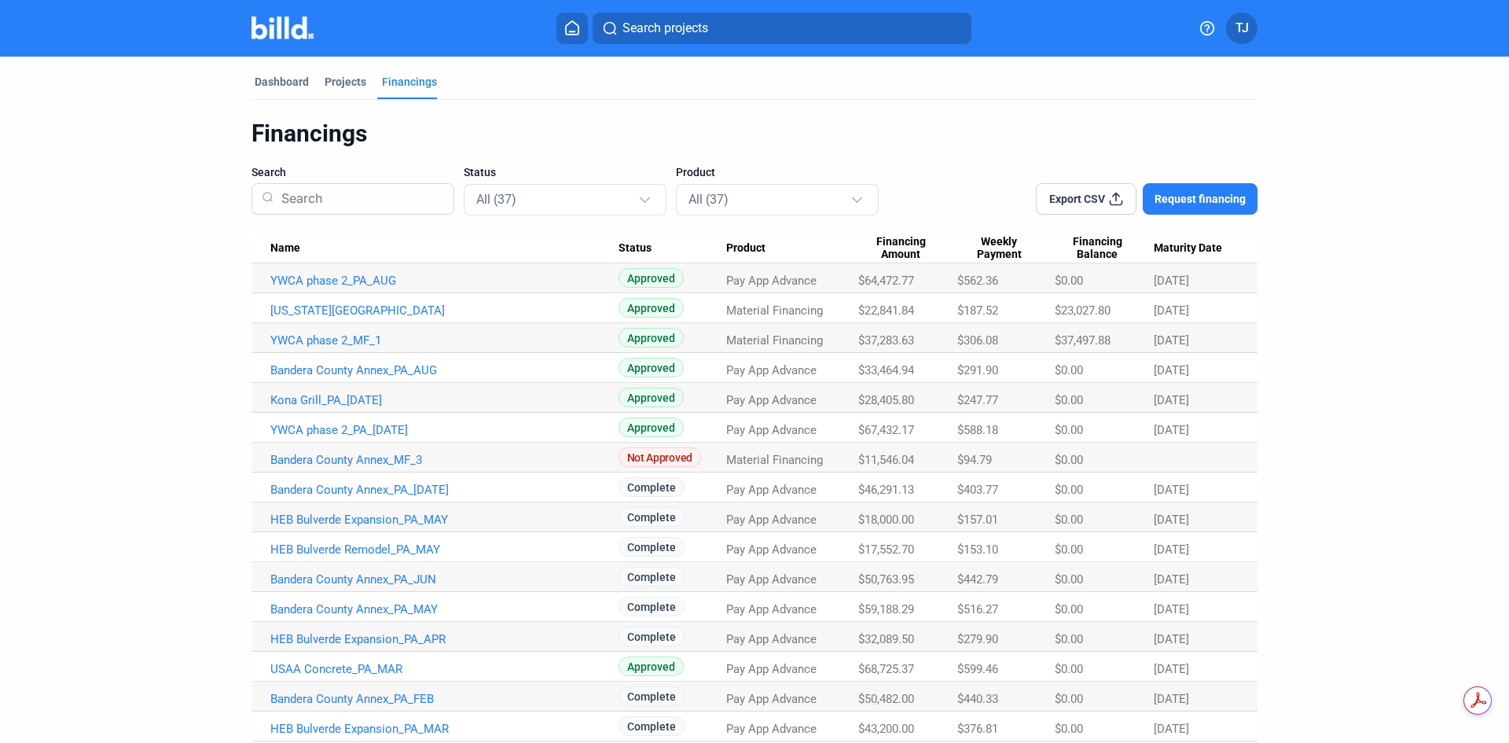
click at [568, 130] on div "Financings" at bounding box center [754, 134] width 1006 height 30
click at [284, 80] on div "Dashboard" at bounding box center [282, 82] width 54 height 16
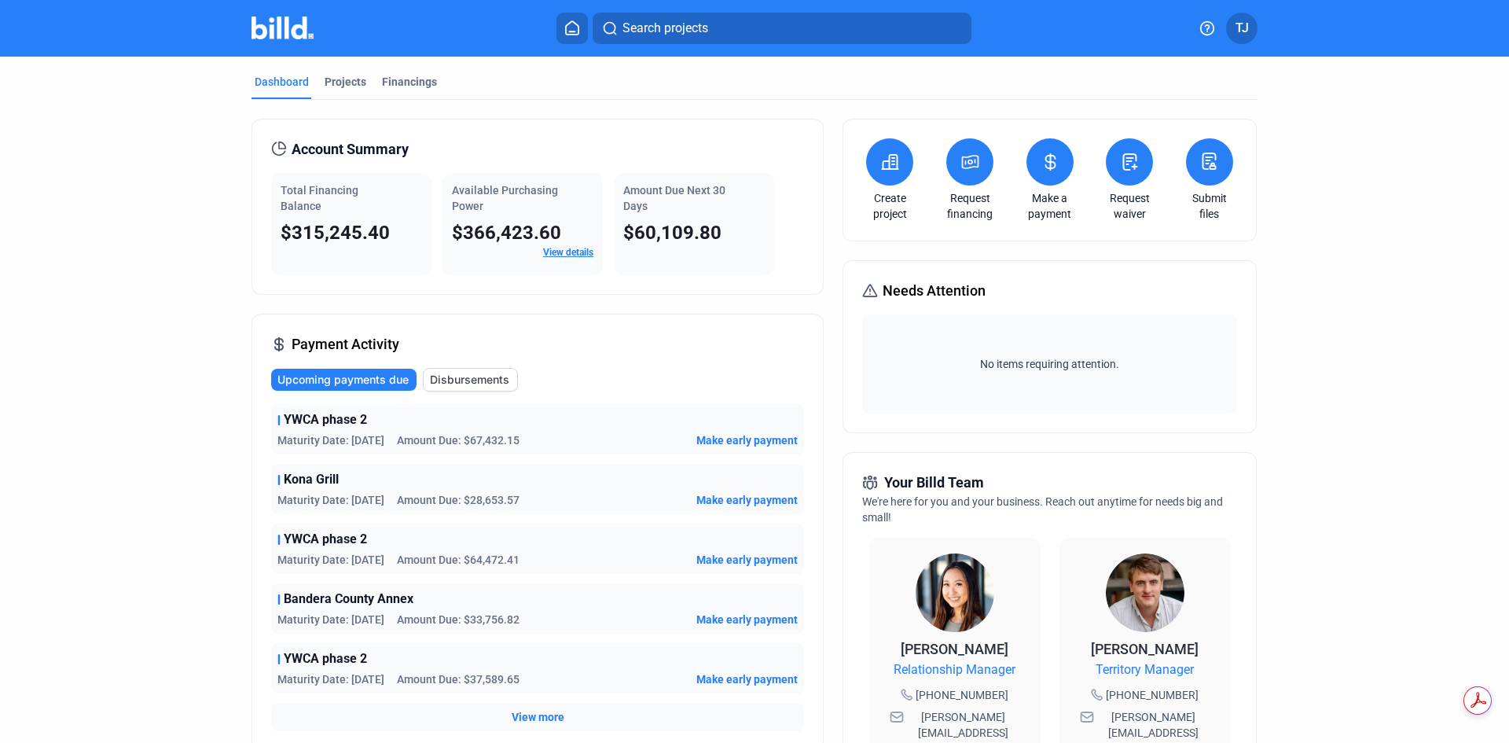
click at [569, 248] on link "View details" at bounding box center [568, 252] width 50 height 11
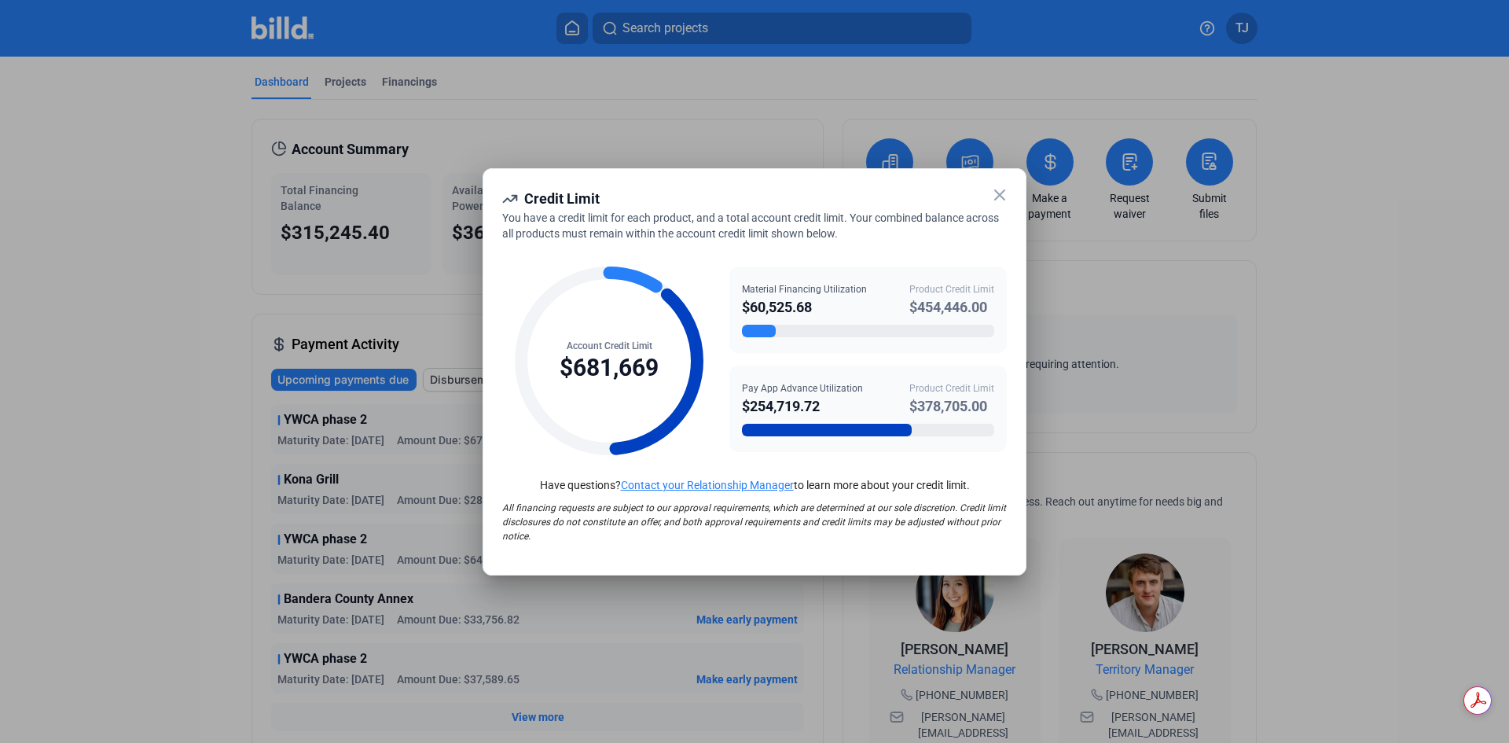
click at [1000, 200] on icon at bounding box center [999, 194] width 19 height 19
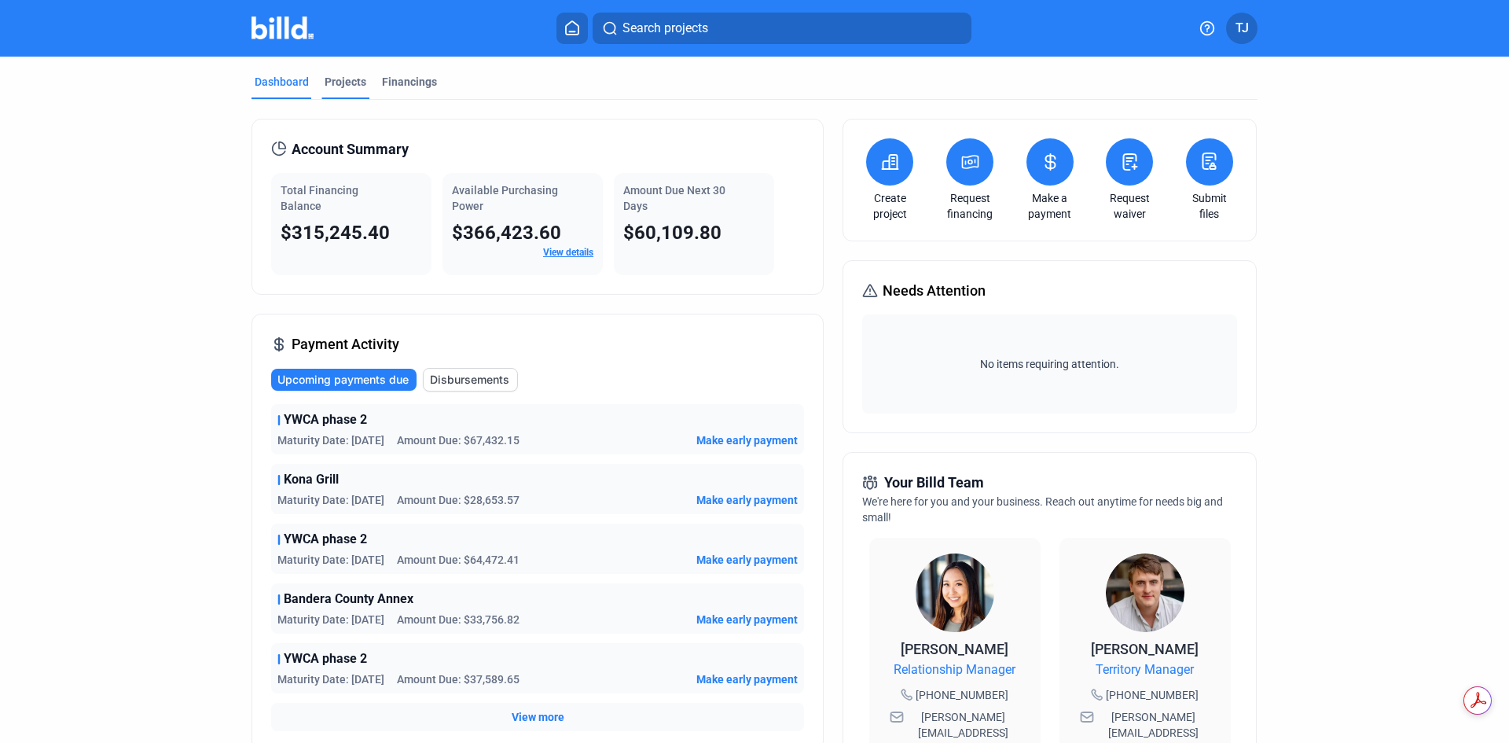
click at [342, 77] on div "Projects" at bounding box center [346, 82] width 42 height 16
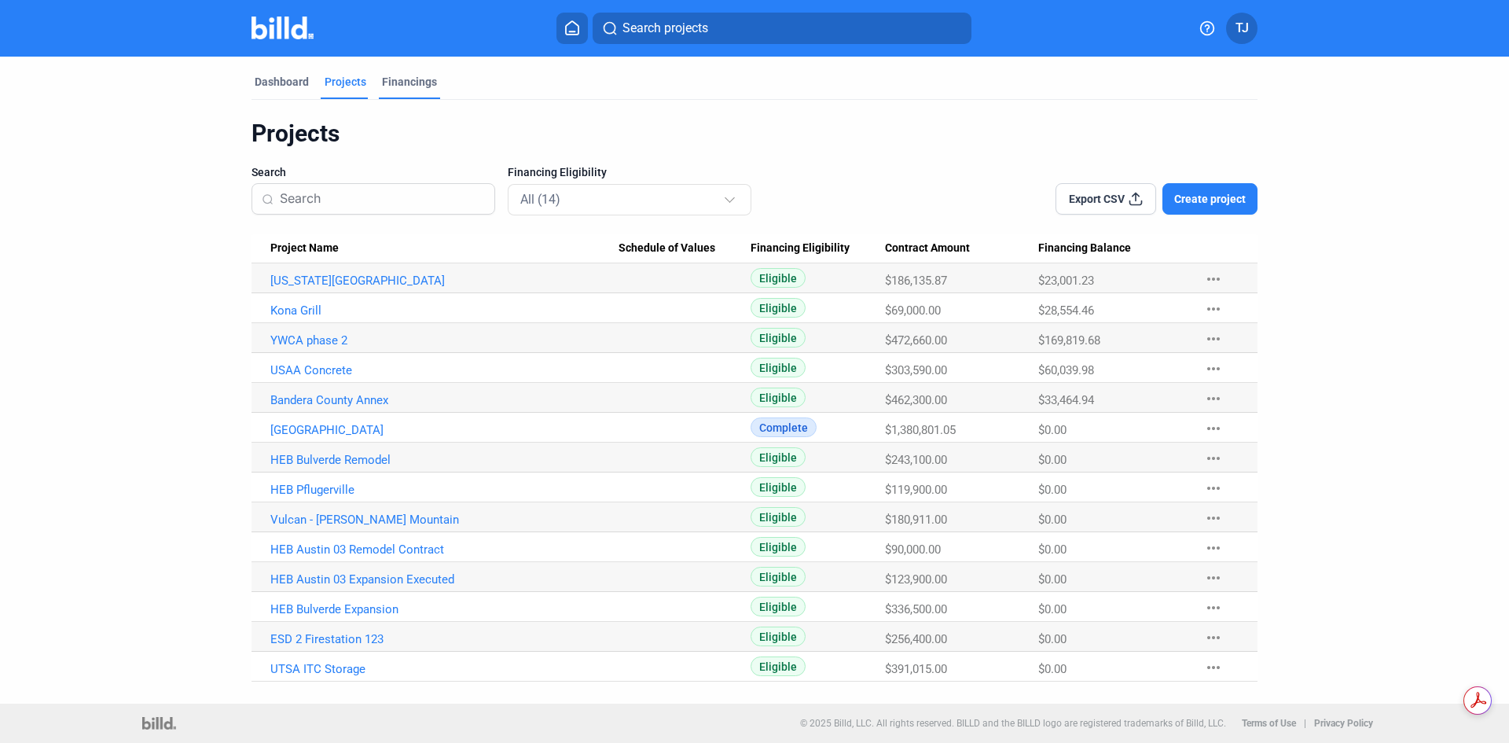
click at [397, 80] on div "Financings" at bounding box center [409, 82] width 55 height 16
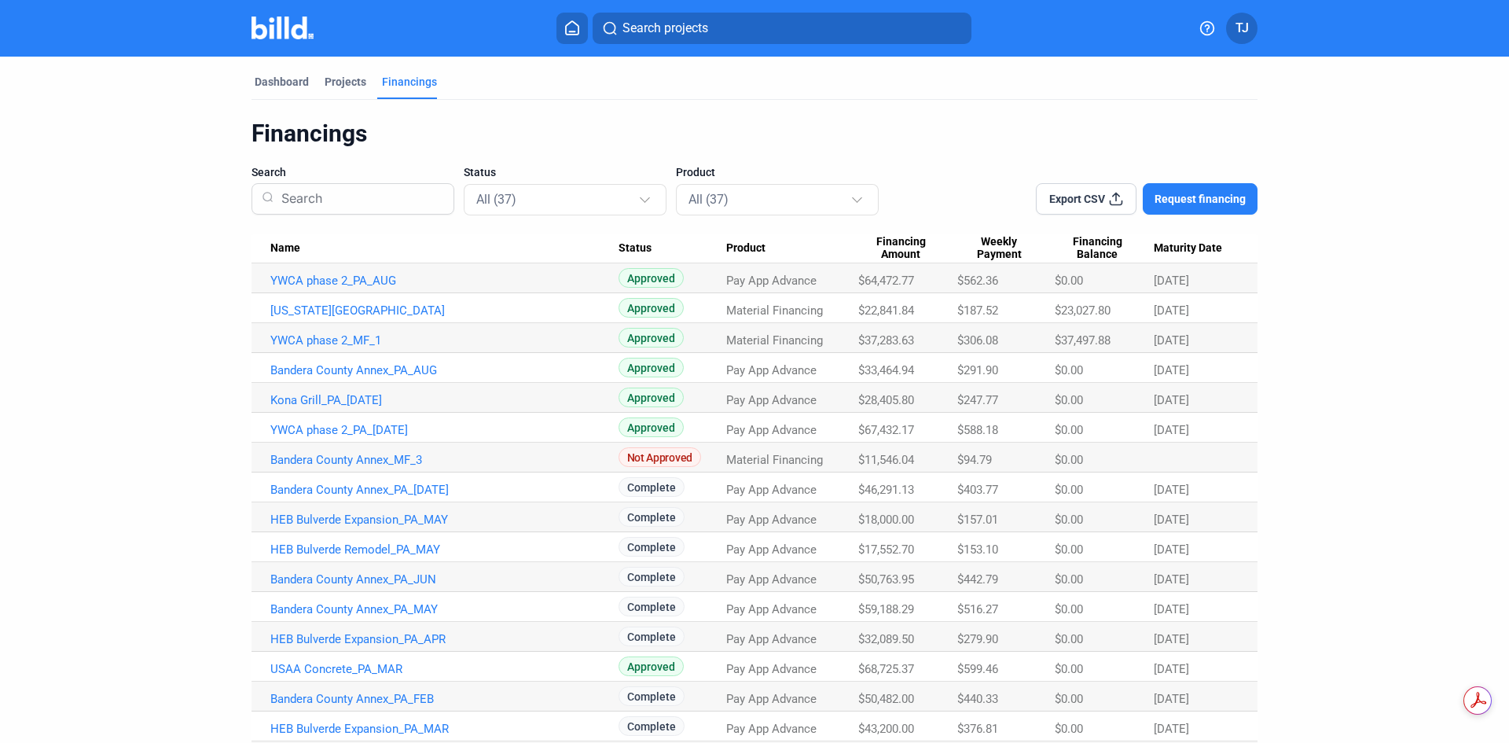
click at [948, 163] on div "Financings Search Status All (37) Product All (37) Export CSV Request financing…" at bounding box center [754, 743] width 1006 height 1249
click at [331, 80] on div "Projects" at bounding box center [346, 82] width 42 height 16
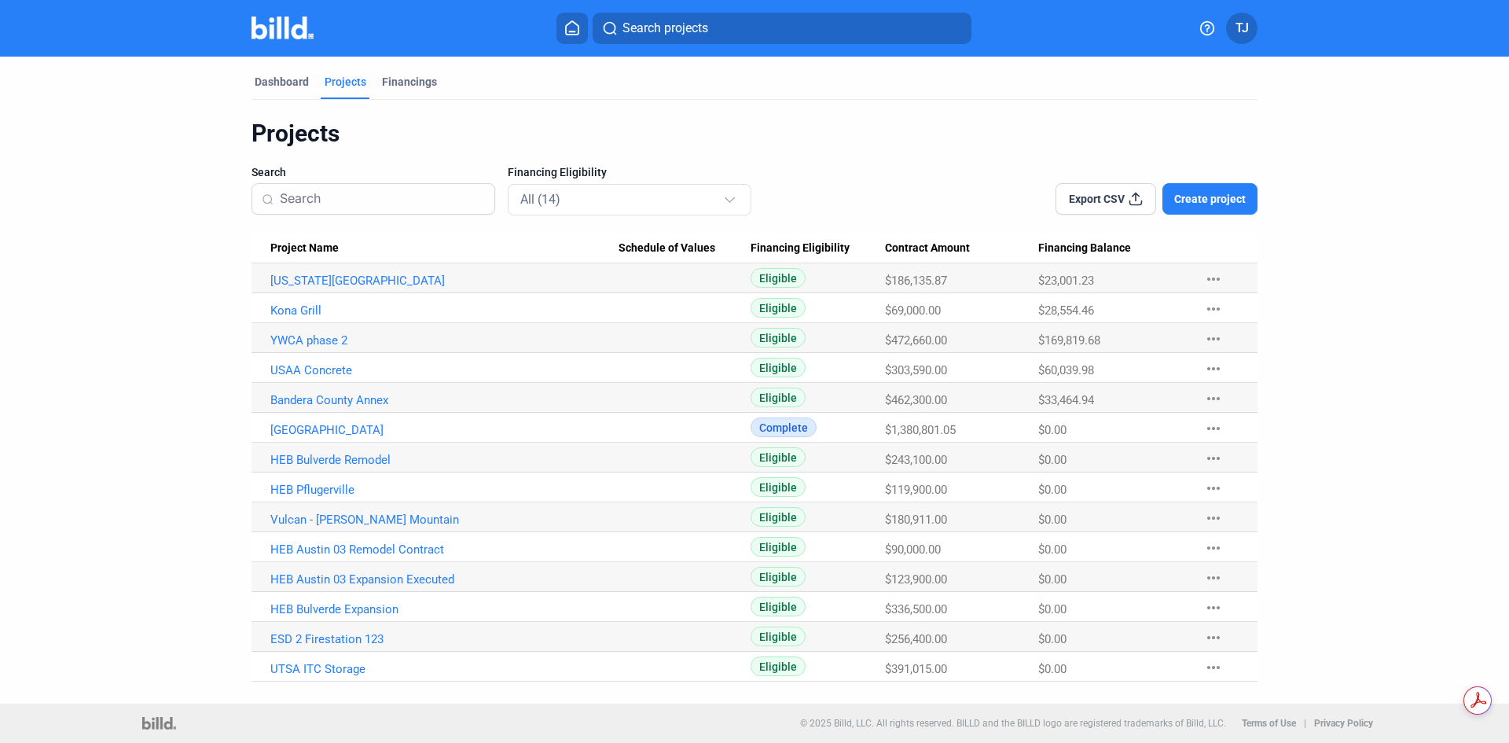
drag, startPoint x: 287, startPoint y: 88, endPoint x: 325, endPoint y: 87, distance: 37.7
click at [287, 89] on div "Dashboard" at bounding box center [282, 82] width 54 height 16
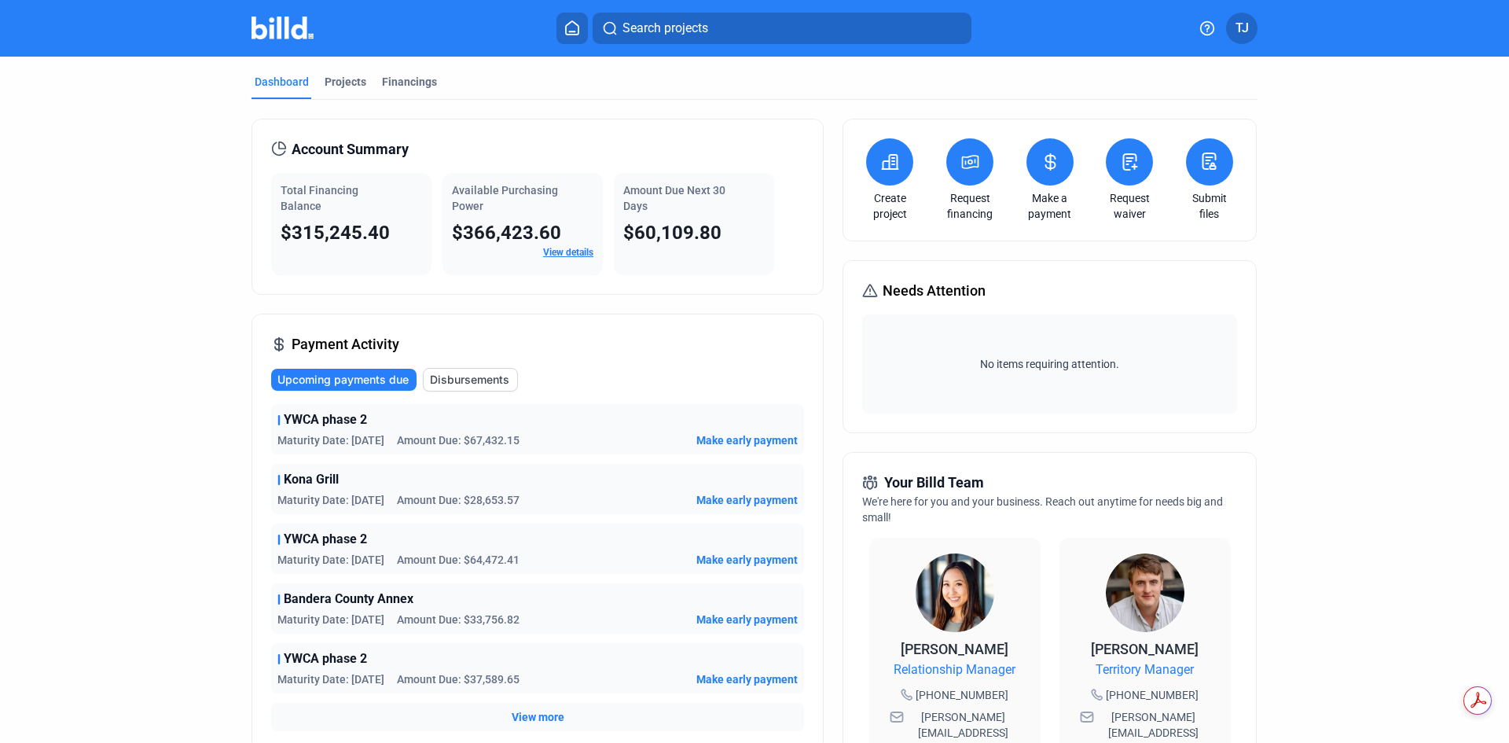
click at [970, 166] on icon at bounding box center [970, 161] width 20 height 19
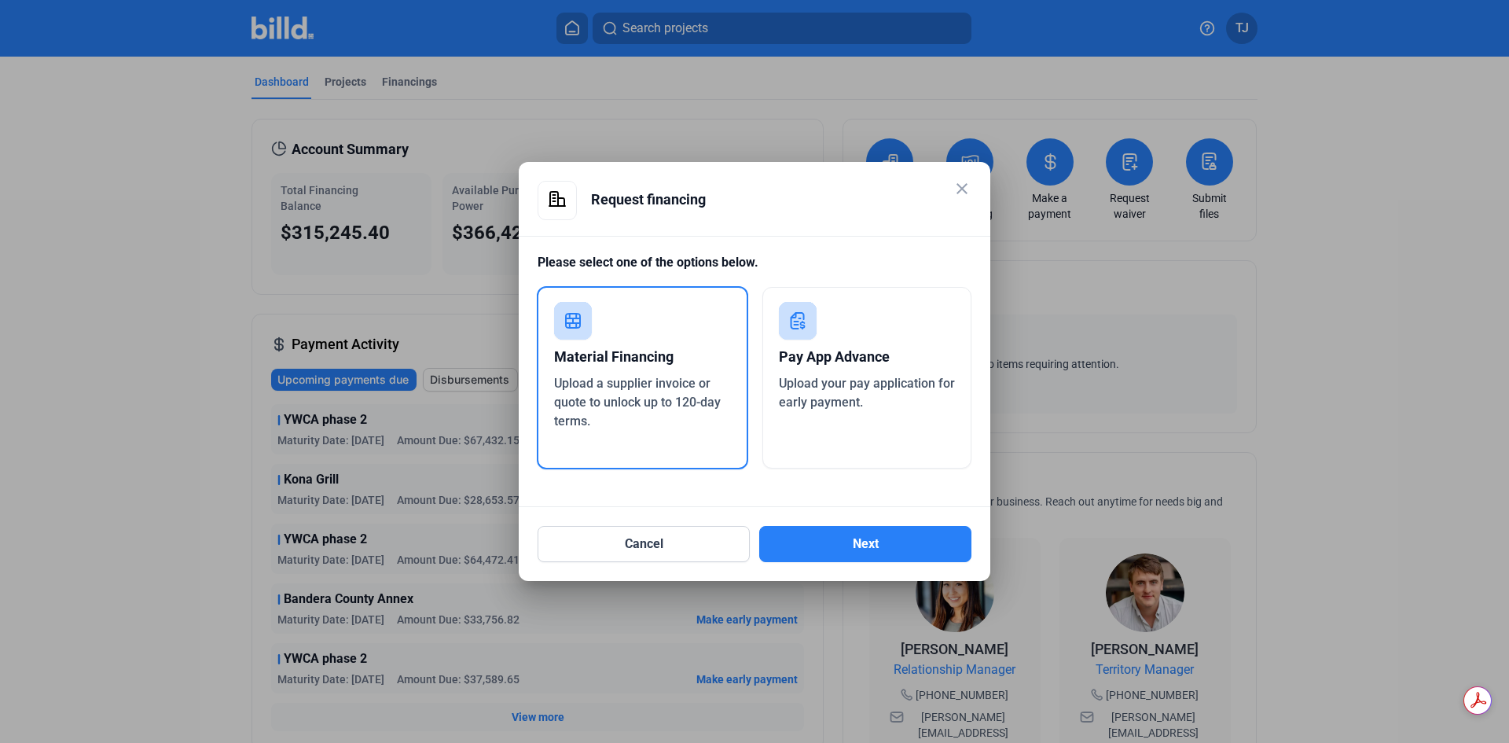
click at [857, 334] on div "Pay App Advance Upload your pay application for early payment." at bounding box center [867, 378] width 210 height 182
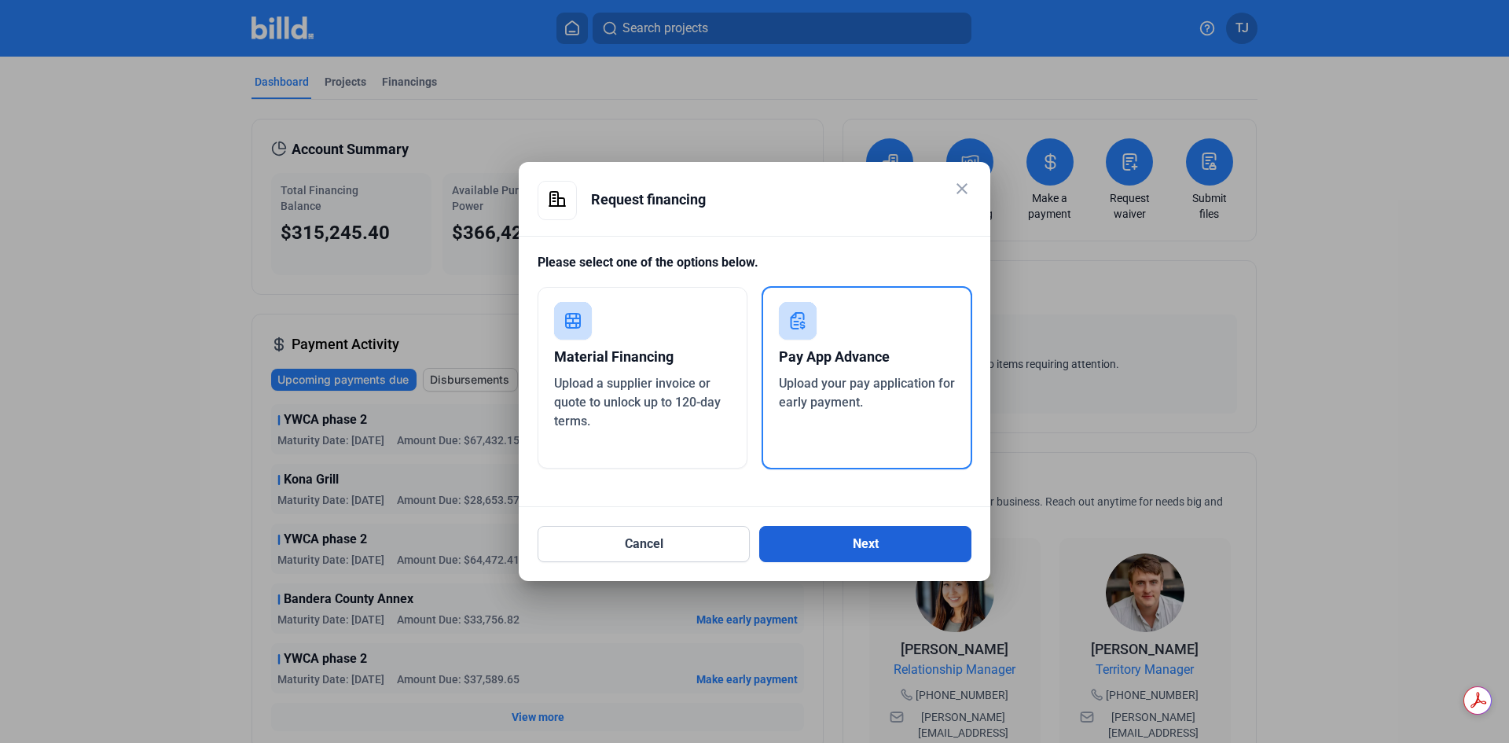
click at [868, 537] on button "Next" at bounding box center [865, 544] width 212 height 36
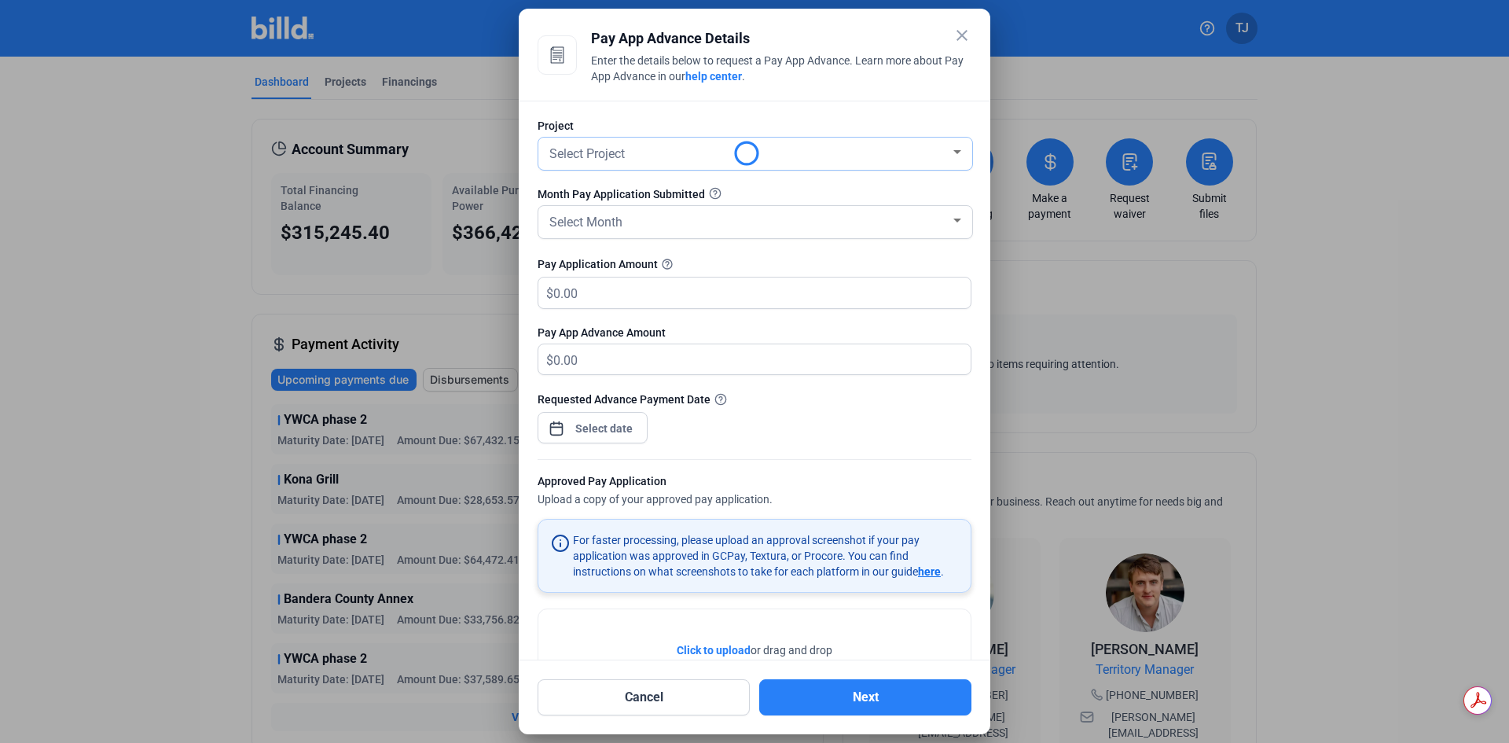
click at [669, 160] on div "Select Project" at bounding box center [748, 152] width 404 height 22
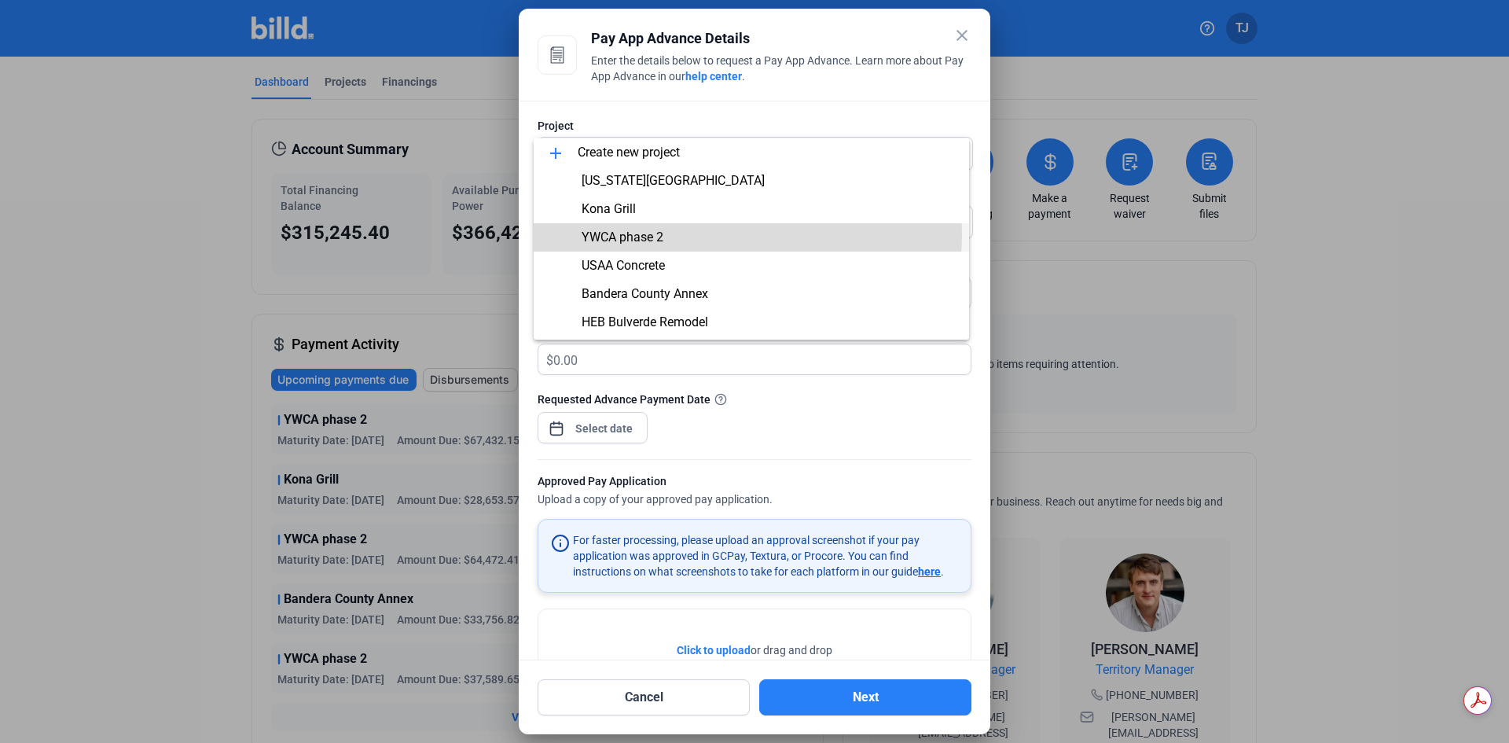
click at [719, 234] on span "YWCA phase 2" at bounding box center [751, 237] width 410 height 28
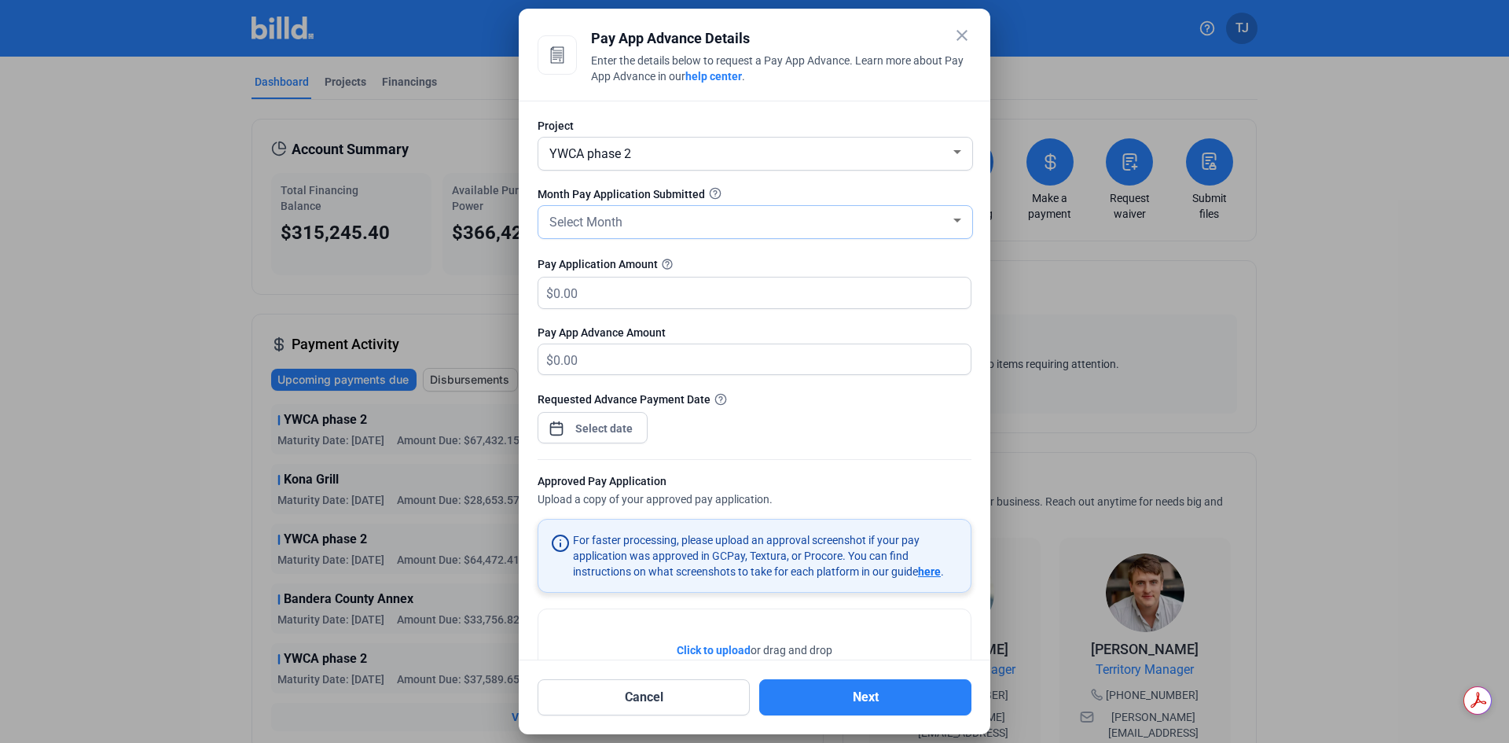
click at [708, 218] on div "Select Month" at bounding box center [748, 221] width 404 height 22
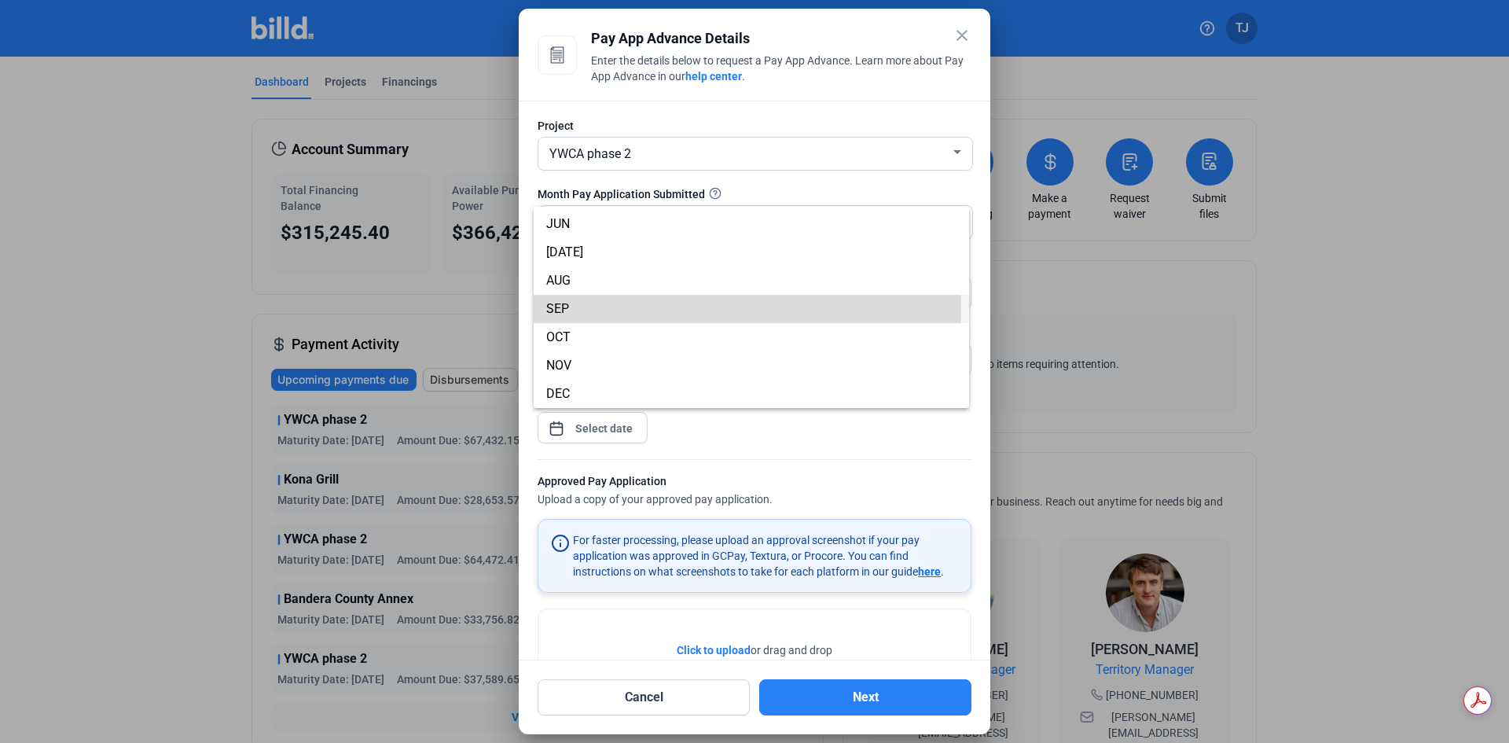
click at [659, 308] on span "SEP" at bounding box center [751, 309] width 410 height 28
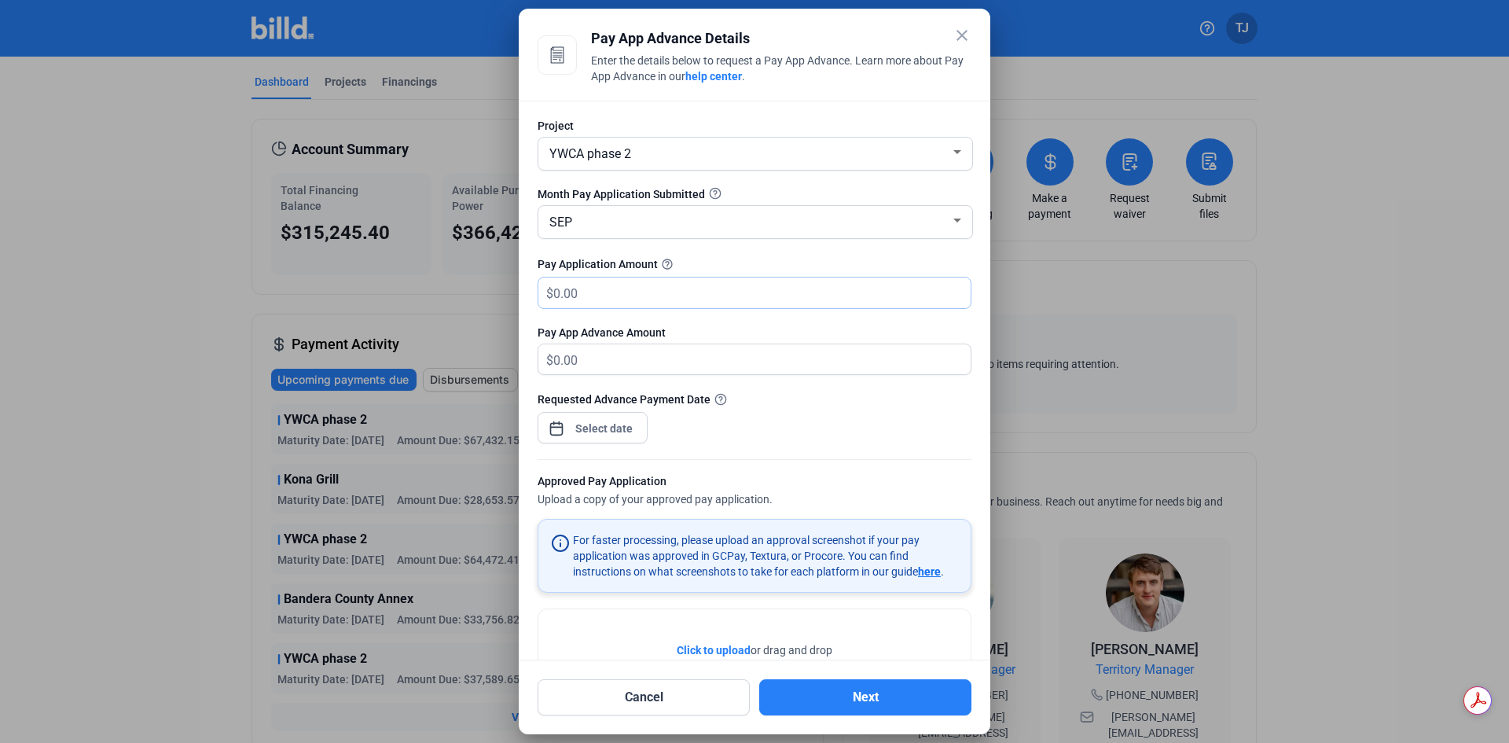
click at [655, 288] on input "text" at bounding box center [752, 292] width 399 height 31
type input "9"
type input "9.00"
type input "95"
type input "95.00"
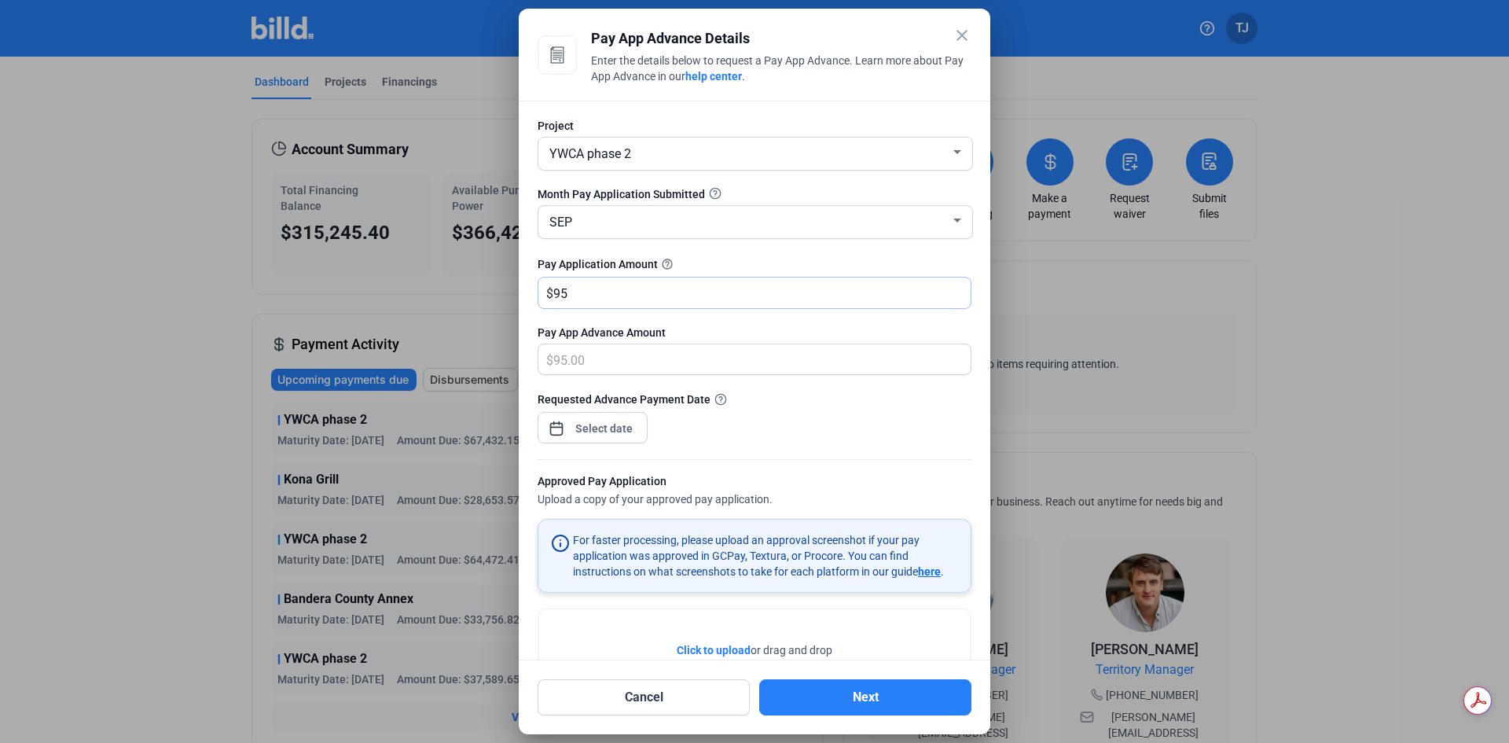
type input "953"
type input "953.00"
type input "9538"
type input "9,538.00"
type input "9,5386"
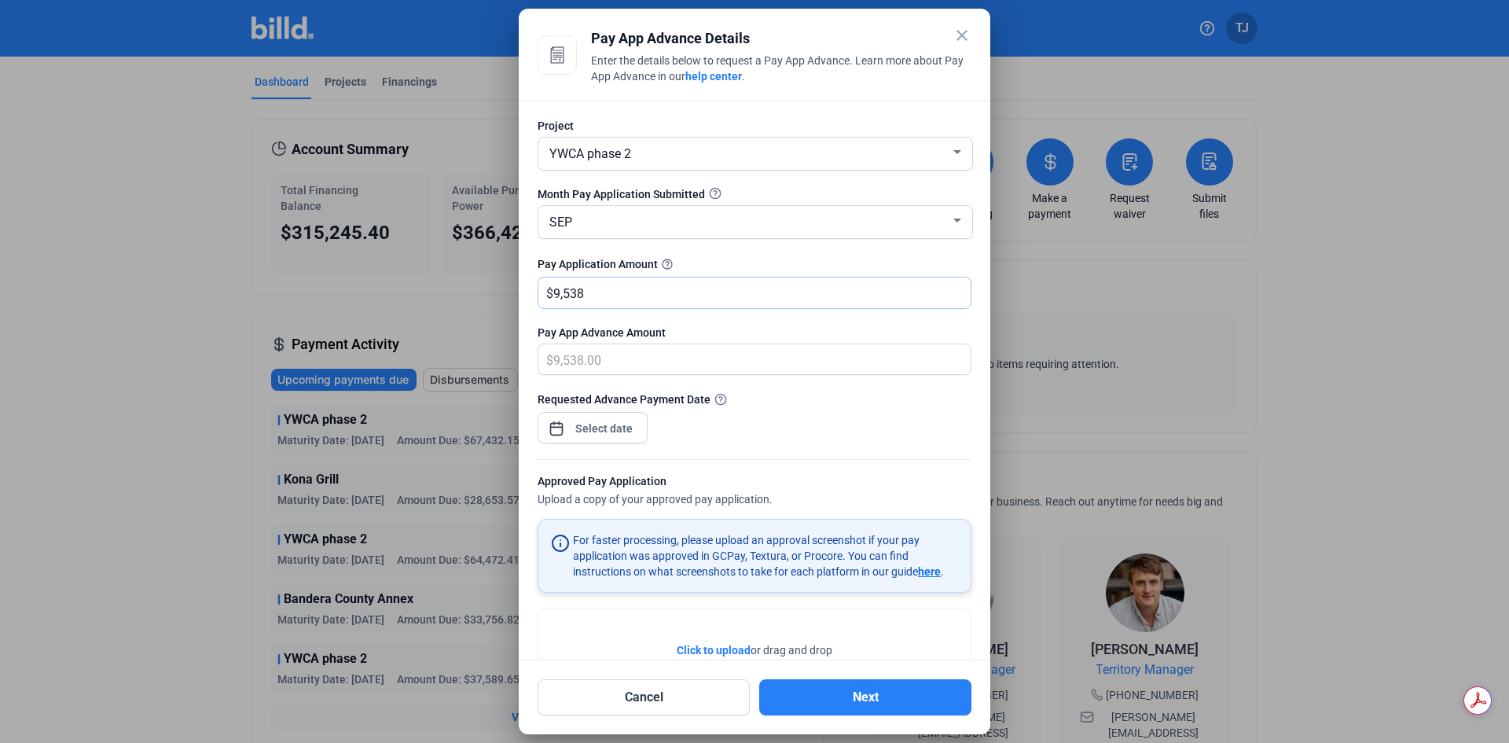
type input "95,386.00"
type input "95,386.5"
type input "95,386.50"
type input "95,386.52"
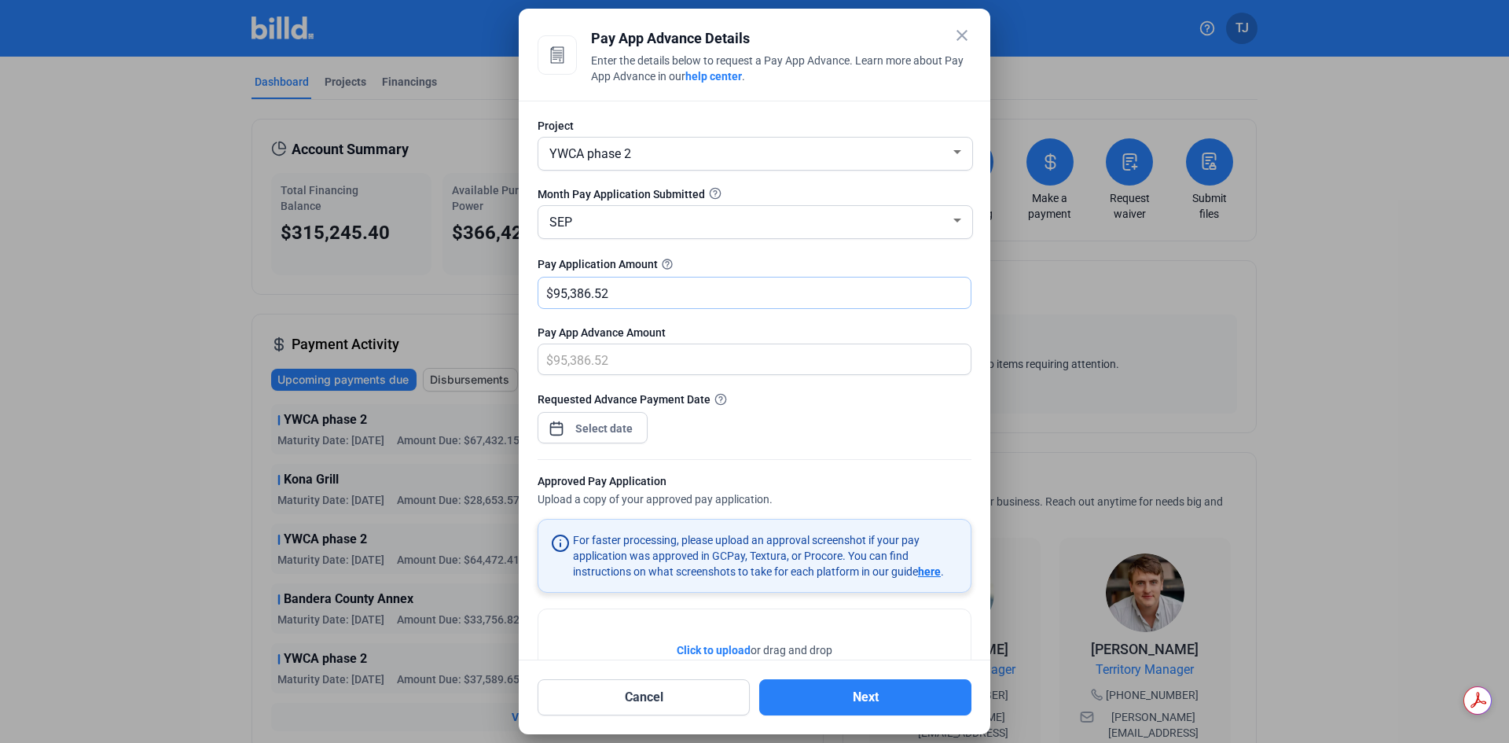
type input "95,386.52"
click at [838, 402] on div "Requested Advance Payment Date" at bounding box center [754, 399] width 434 height 17
click at [614, 431] on div "close Pay App Advance Details Enter the details below to request a Pay App Adva…" at bounding box center [754, 371] width 1509 height 743
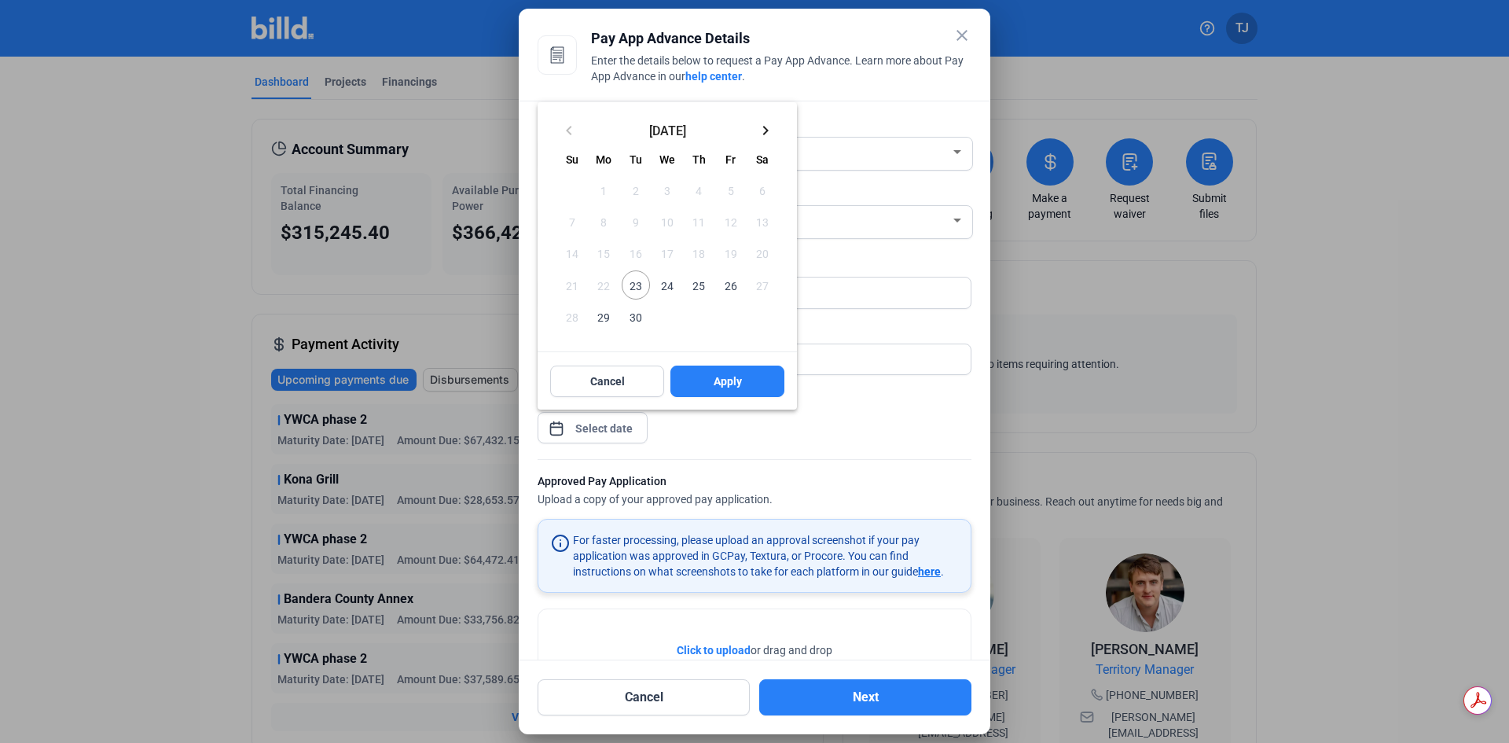
click at [633, 279] on span "23" at bounding box center [636, 284] width 28 height 28
click at [736, 381] on span "Apply" at bounding box center [728, 381] width 28 height 16
type input "[DATE]"
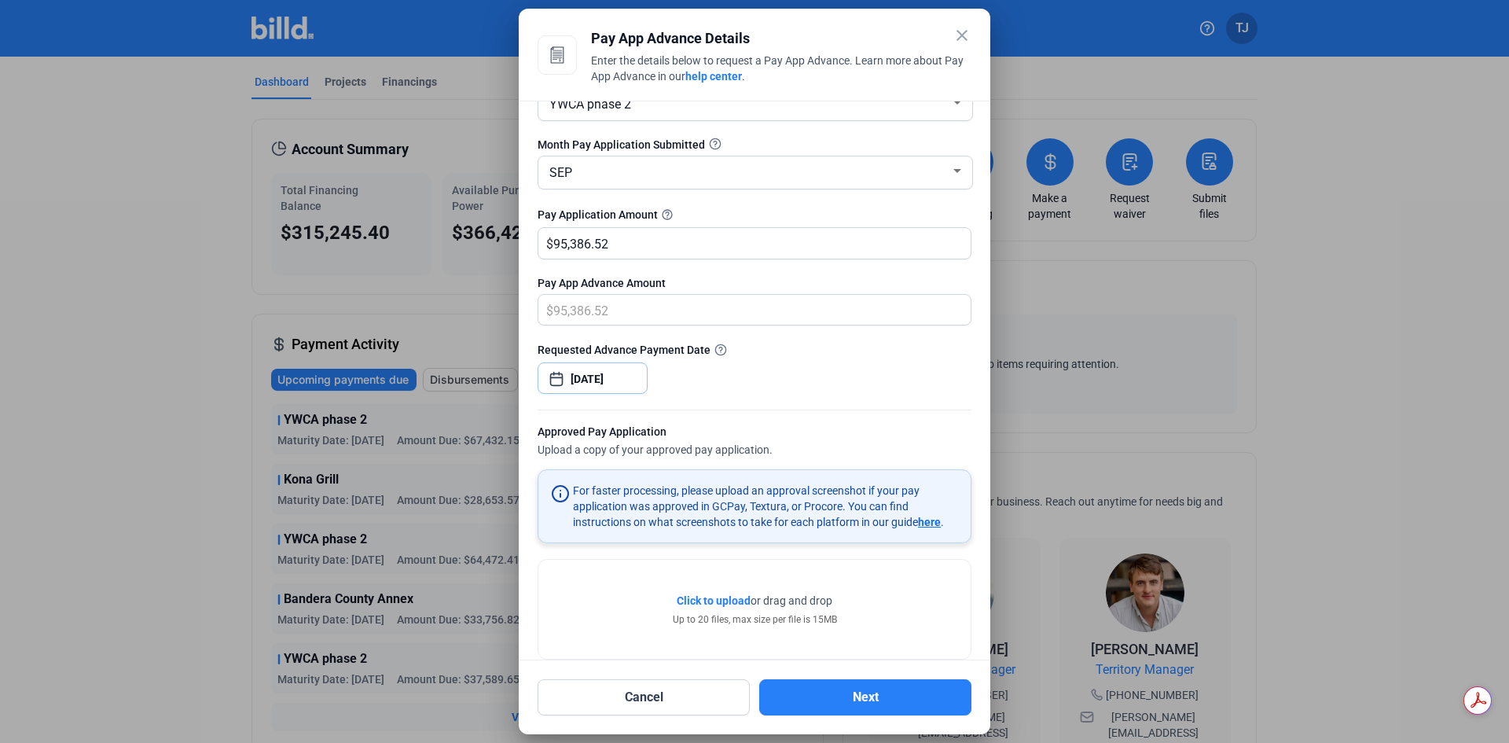
scroll to position [76, 0]
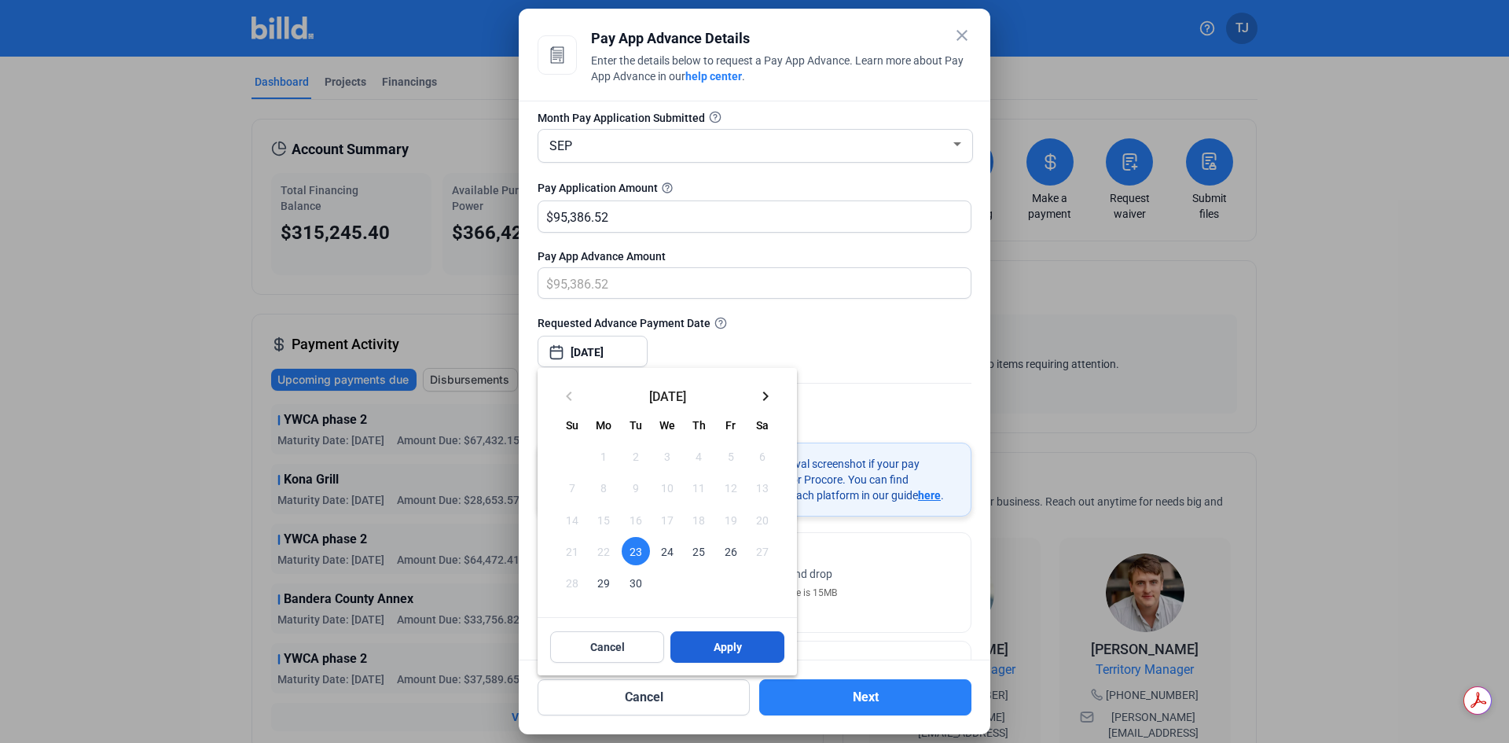
click at [701, 647] on button "Apply" at bounding box center [727, 646] width 114 height 31
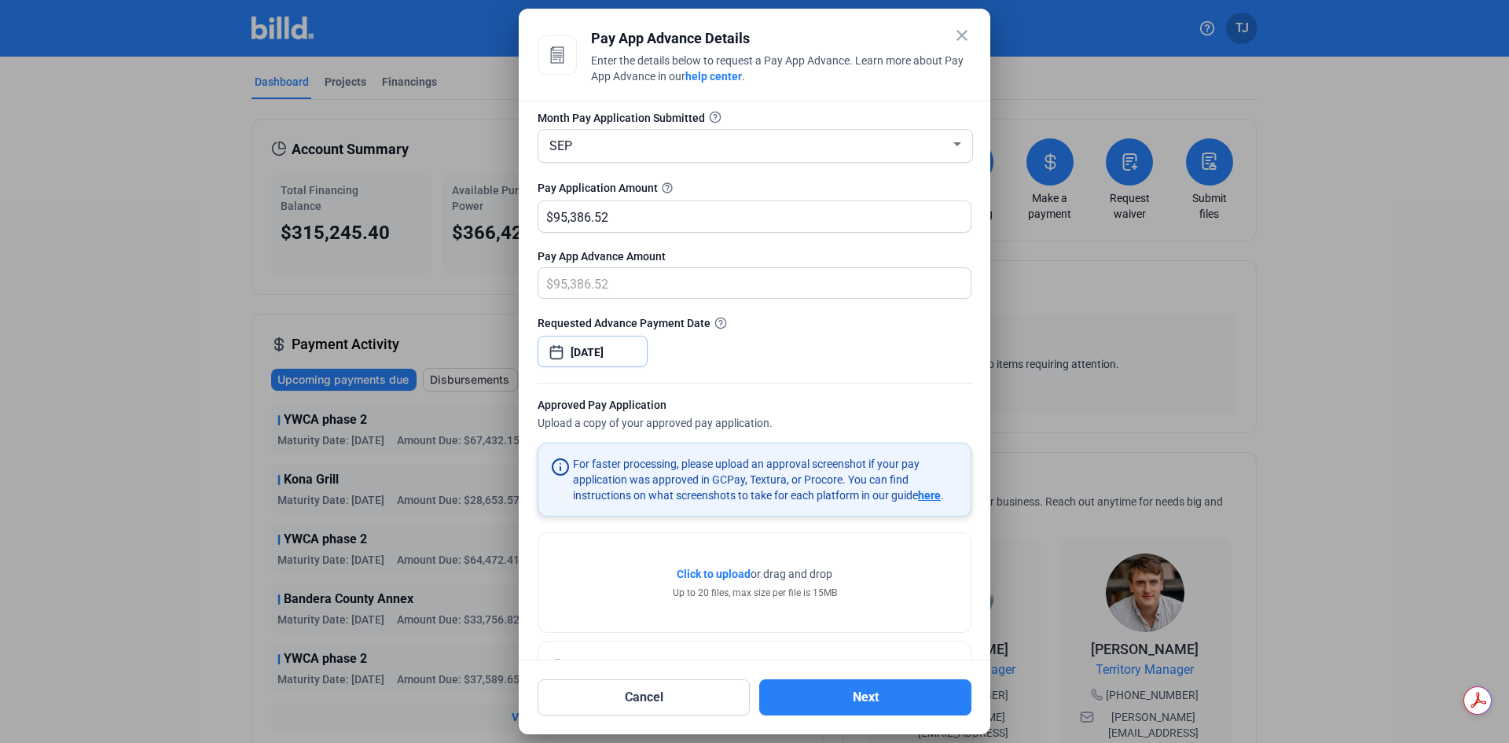
scroll to position [134, 0]
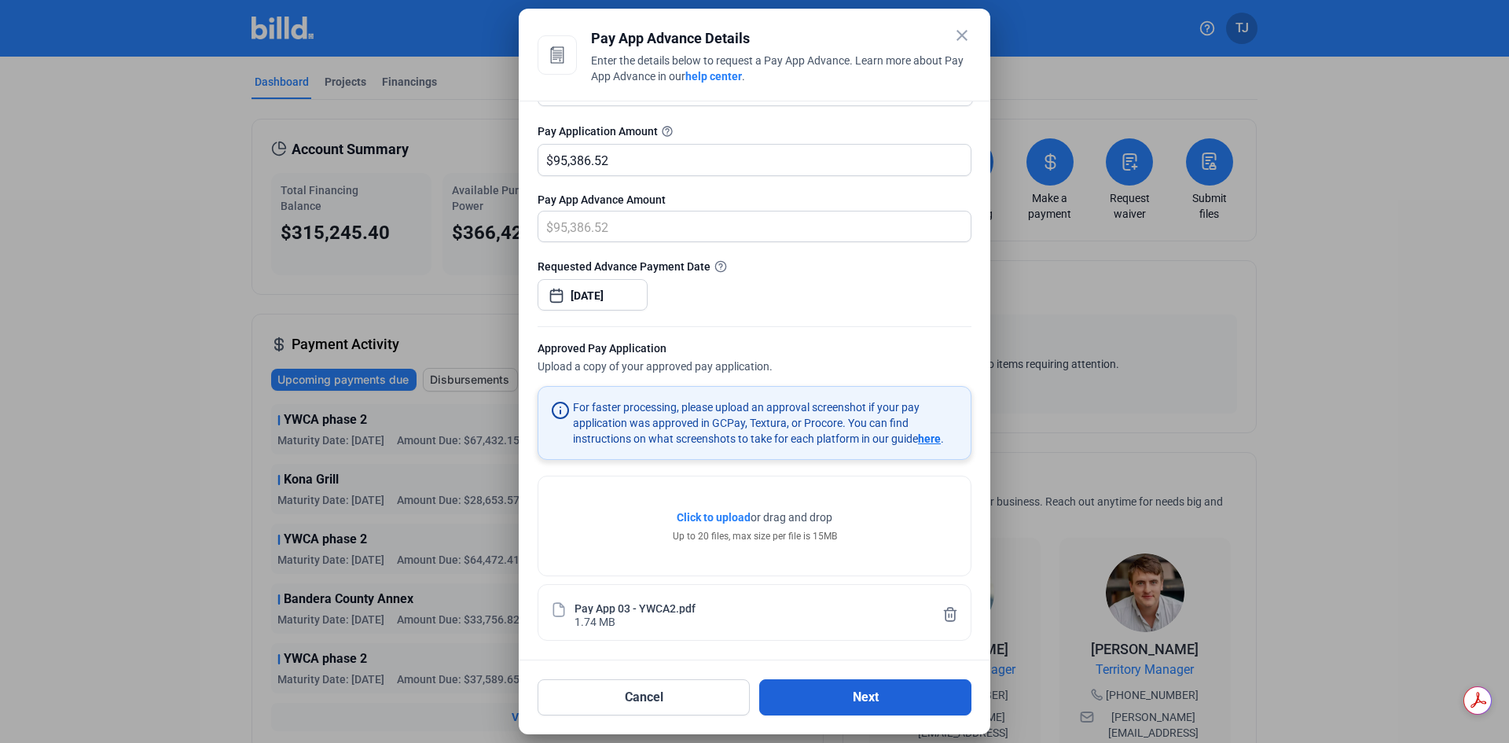
click at [859, 699] on button "Next" at bounding box center [865, 697] width 212 height 36
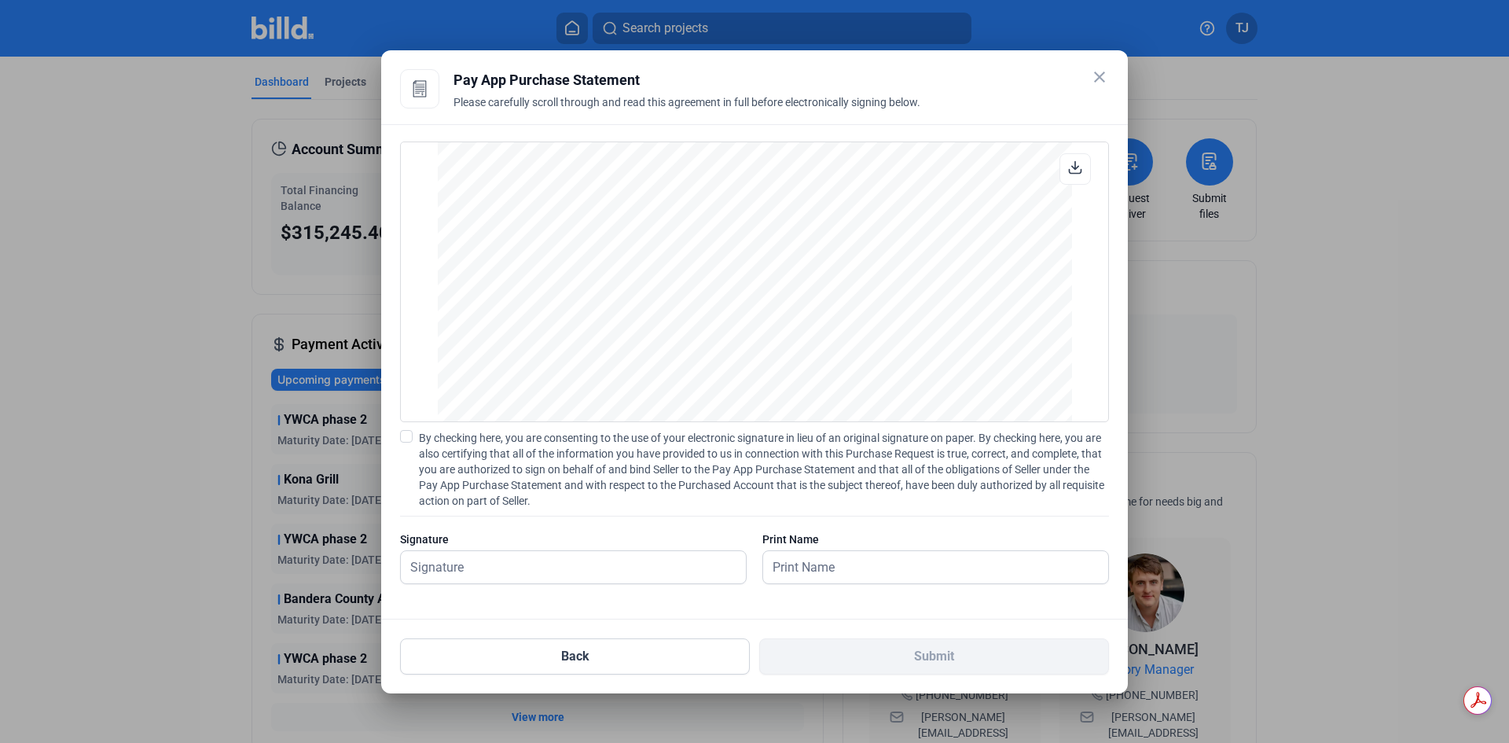
scroll to position [1965, 0]
click at [409, 436] on span at bounding box center [406, 436] width 13 height 13
click at [0, 0] on input "By checking here, you are consenting to the use of your electronic signature in…" at bounding box center [0, 0] width 0 height 0
click at [515, 571] on input "text" at bounding box center [565, 567] width 328 height 32
type input "[PERSON_NAME]"
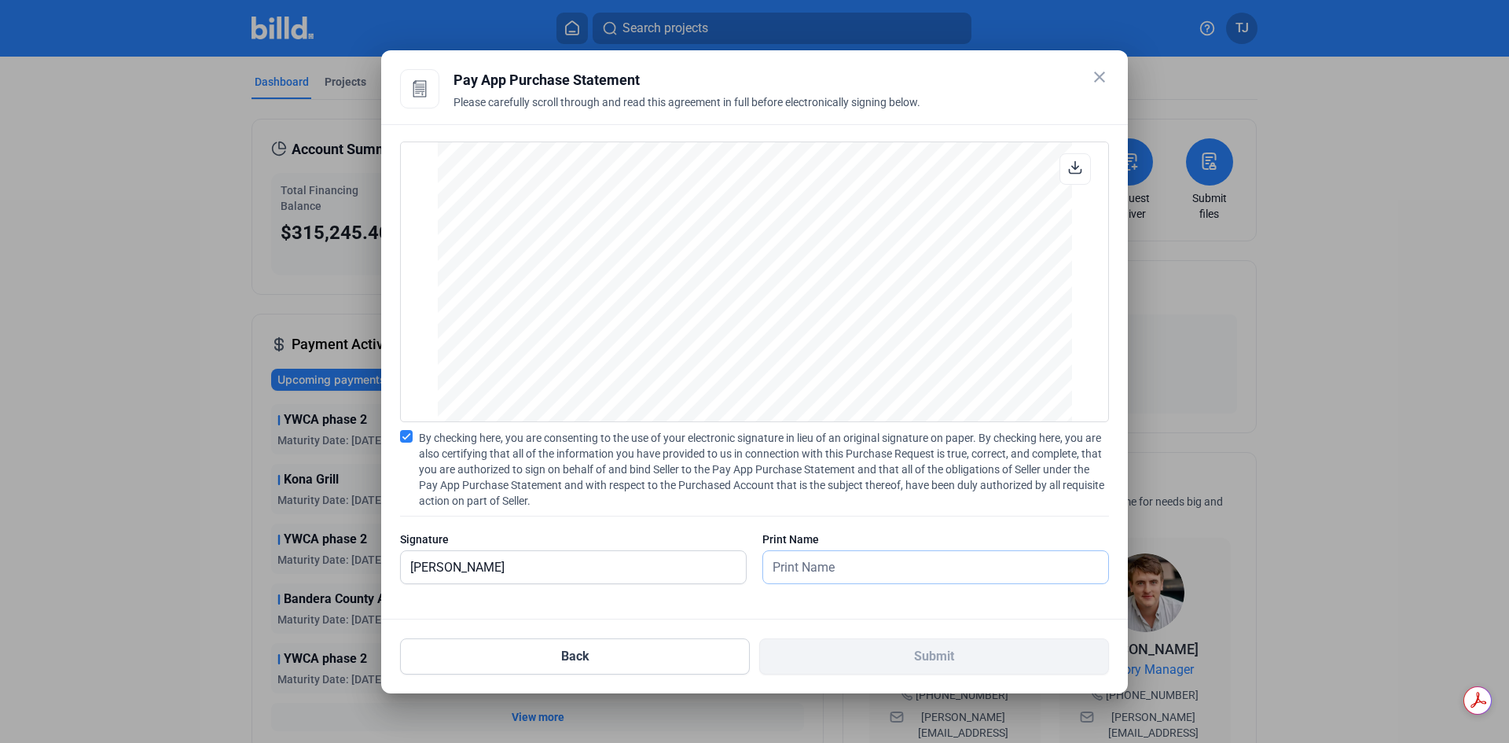
type input "[PERSON_NAME]"
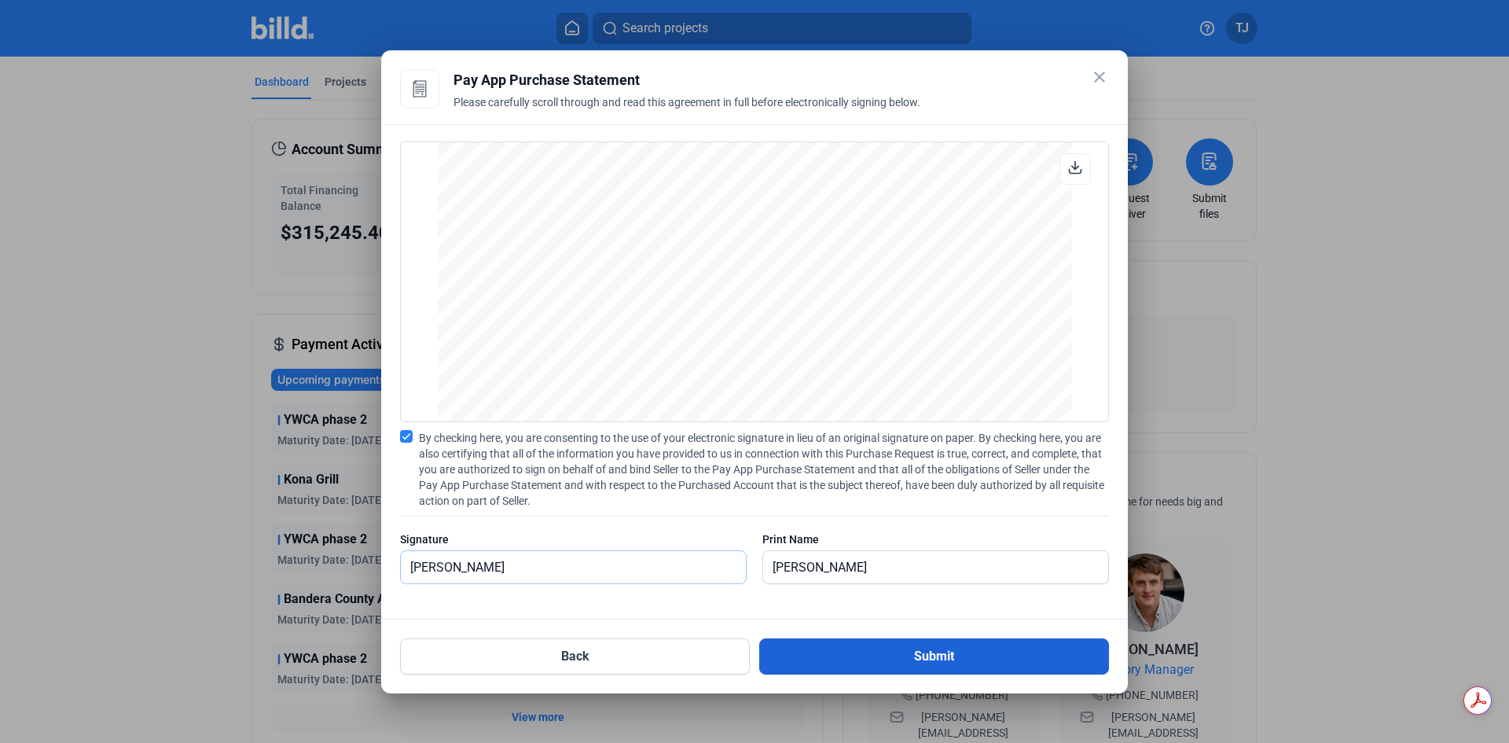
scroll to position [1967, 0]
click at [861, 666] on button "Submit" at bounding box center [934, 656] width 350 height 36
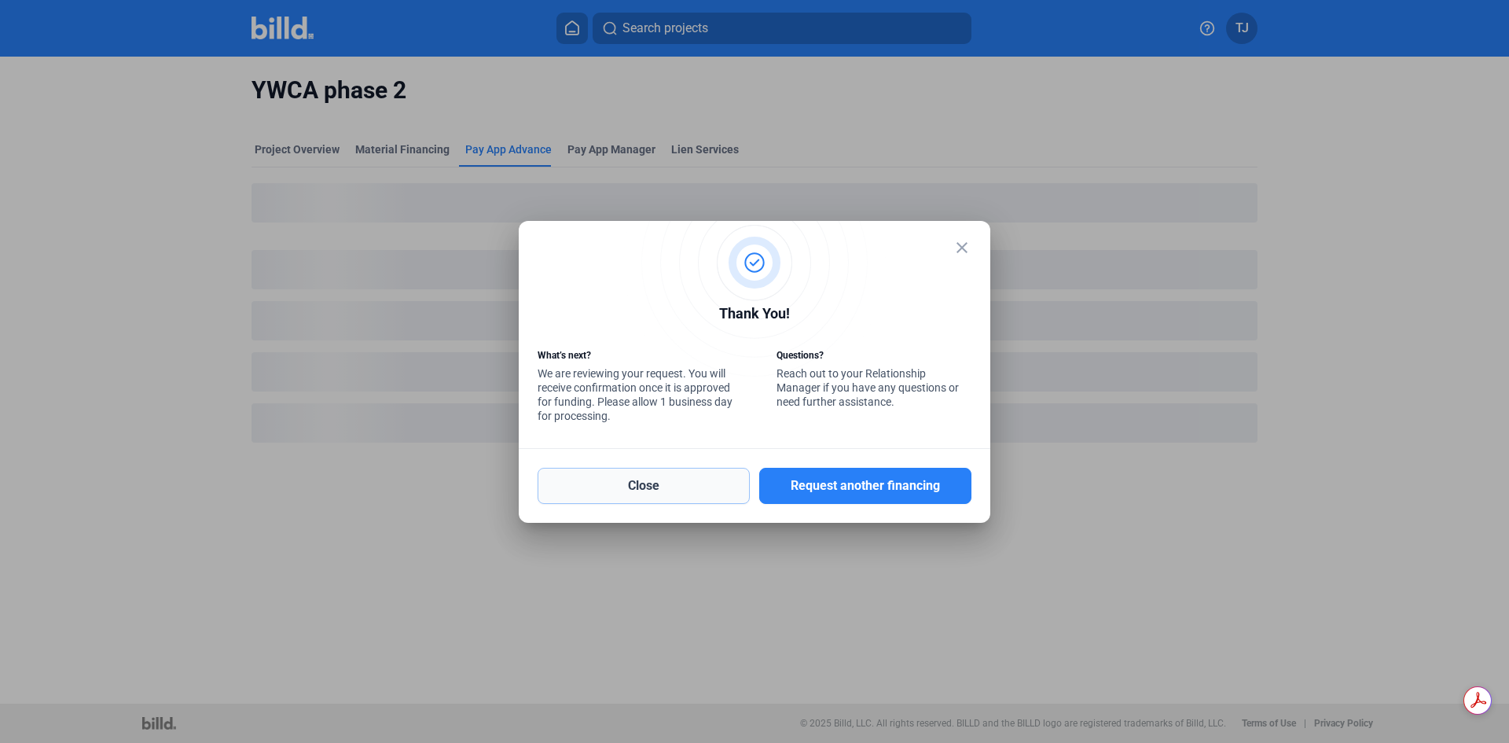
click at [713, 487] on button "Close" at bounding box center [643, 486] width 212 height 36
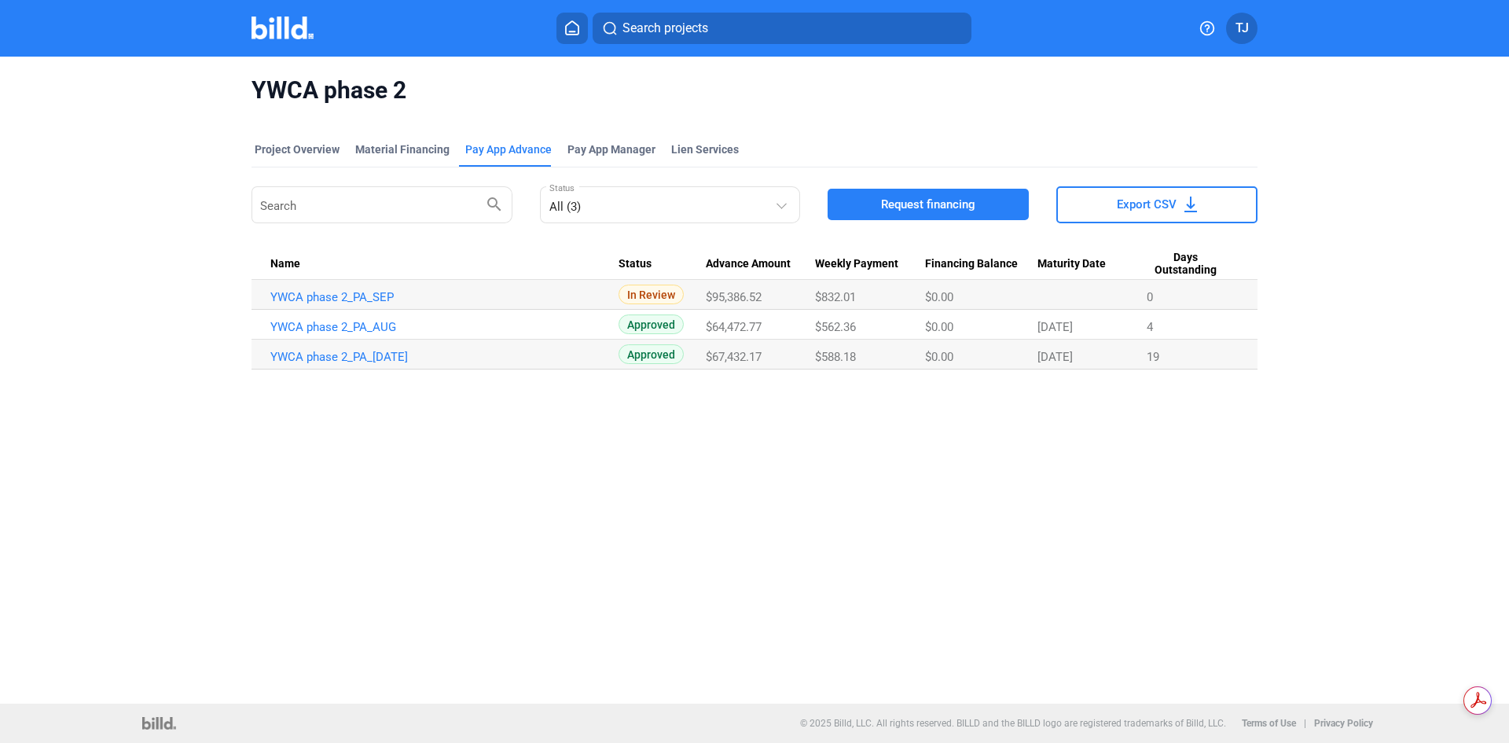
click at [292, 134] on mat-tab-group "Project Overview Material Financing Pay App Advance Pay App Manager Lien Servic…" at bounding box center [754, 246] width 1006 height 245
click at [301, 33] on img at bounding box center [282, 28] width 62 height 23
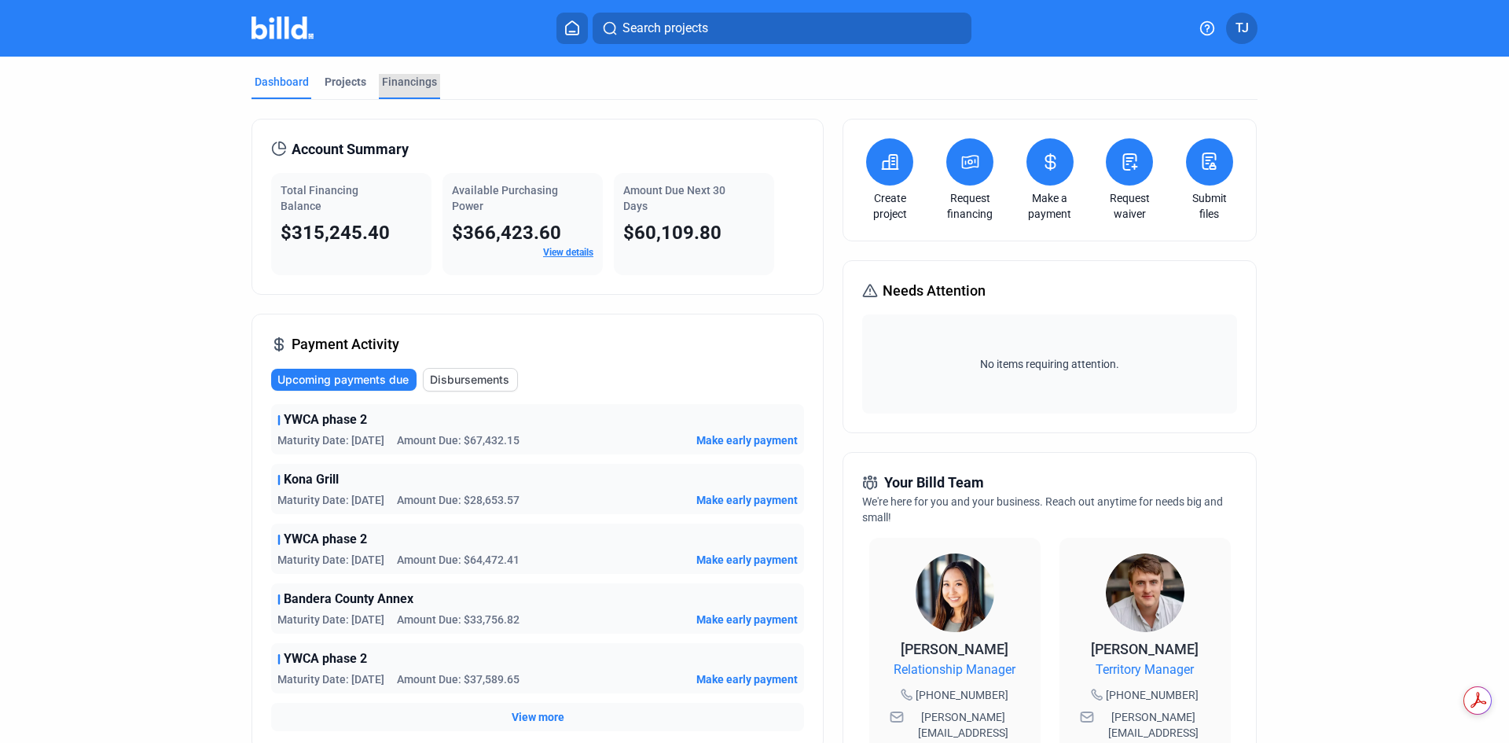
click at [413, 83] on div "Financings" at bounding box center [409, 82] width 55 height 16
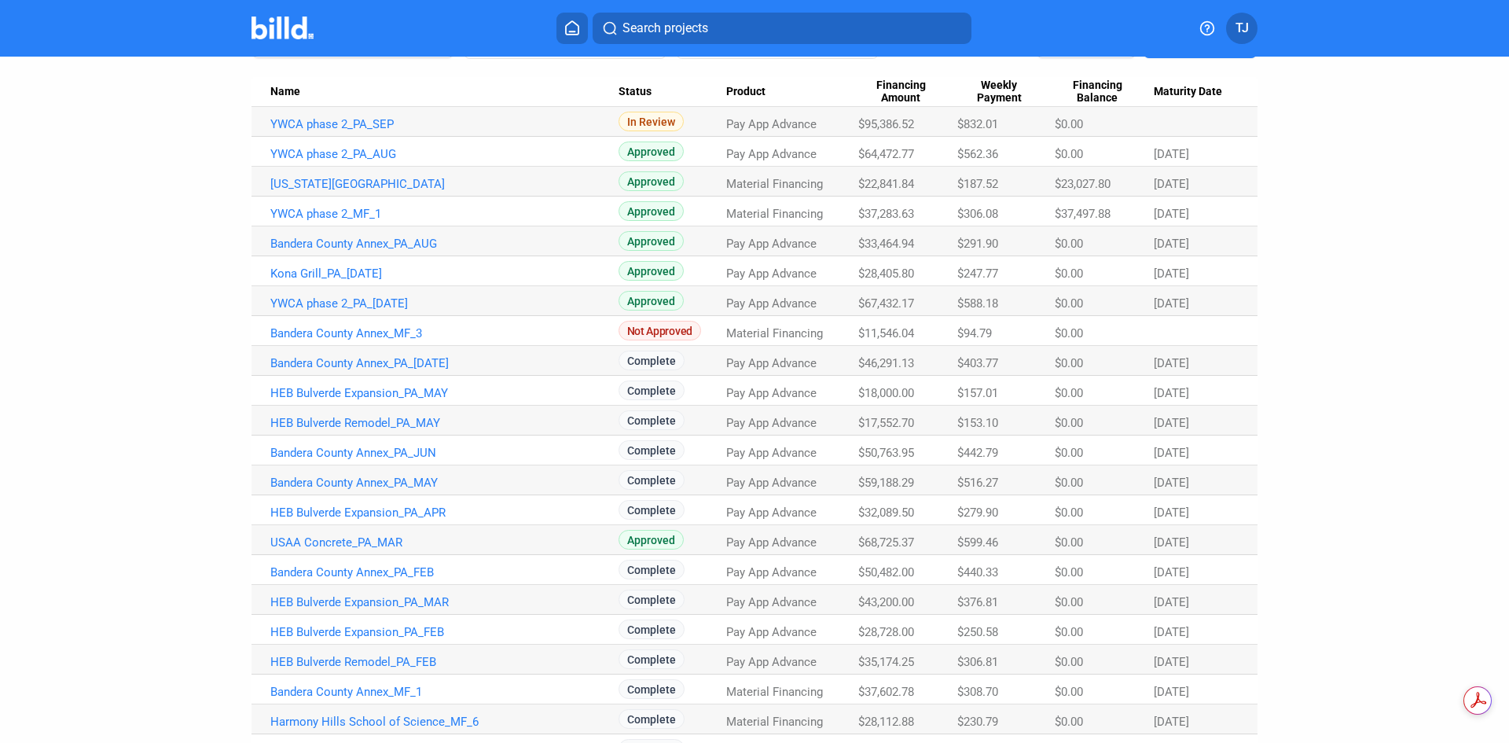
scroll to position [157, 0]
click at [394, 545] on link "USAA Concrete_PA_MAR" at bounding box center [444, 541] width 348 height 14
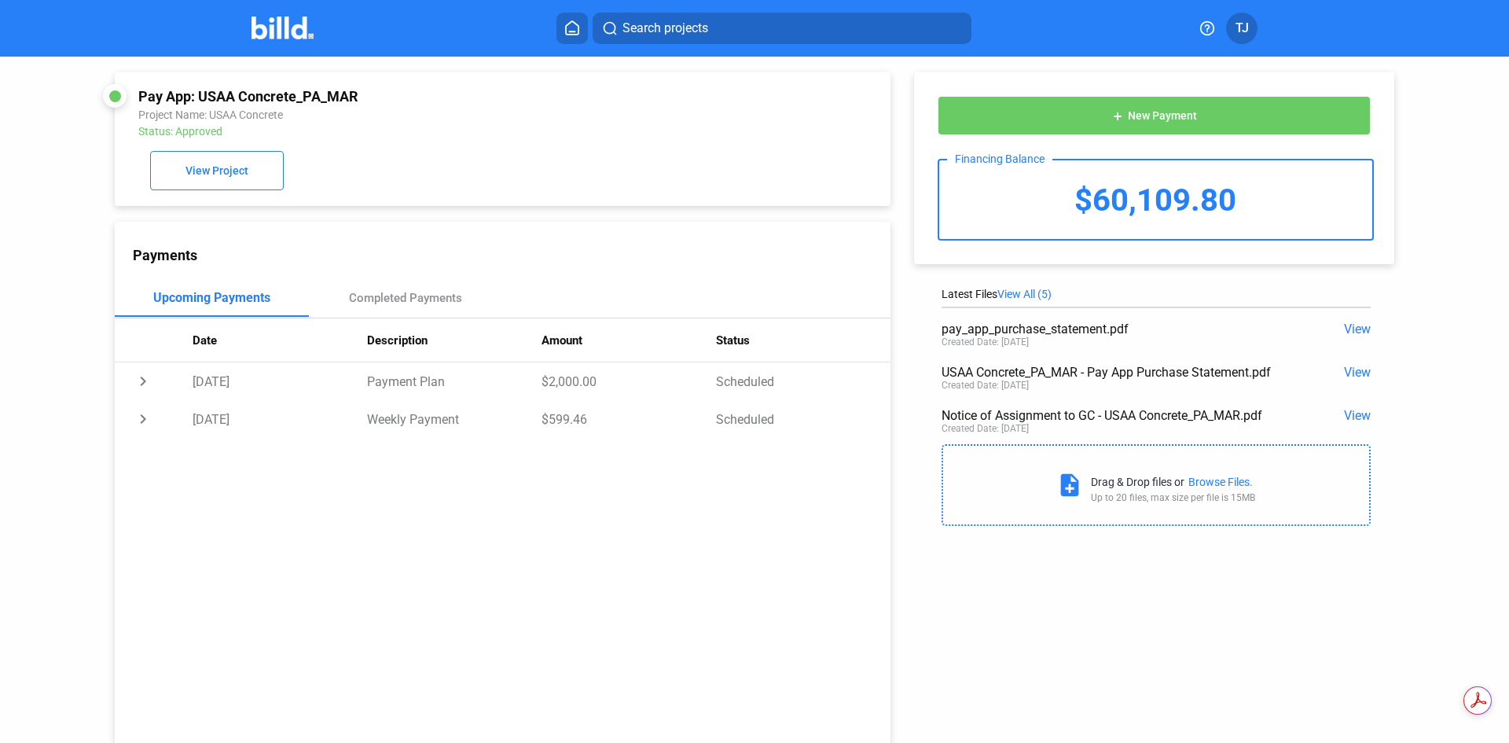
click at [1459, 325] on div "Pay App: USAA Concrete_PA_MAR Project Name: [GEOGRAPHIC_DATA] Concrete Status: …" at bounding box center [754, 401] width 1509 height 688
click at [903, 389] on div "add New Payment Financing Balance $60,109.80 Latest Files View All (5) pay_app_…" at bounding box center [1161, 295] width 543 height 477
click at [1124, 616] on div "Pay App: USAA Concrete_PA_MAR Project Name: [GEOGRAPHIC_DATA] Concrete Status: …" at bounding box center [754, 401] width 1358 height 688
click at [903, 160] on div "add New Payment Financing Balance $60,109.80 Latest Files View All (5) pay_app_…" at bounding box center [1161, 295] width 543 height 477
